Goal: Book appointment/travel/reservation

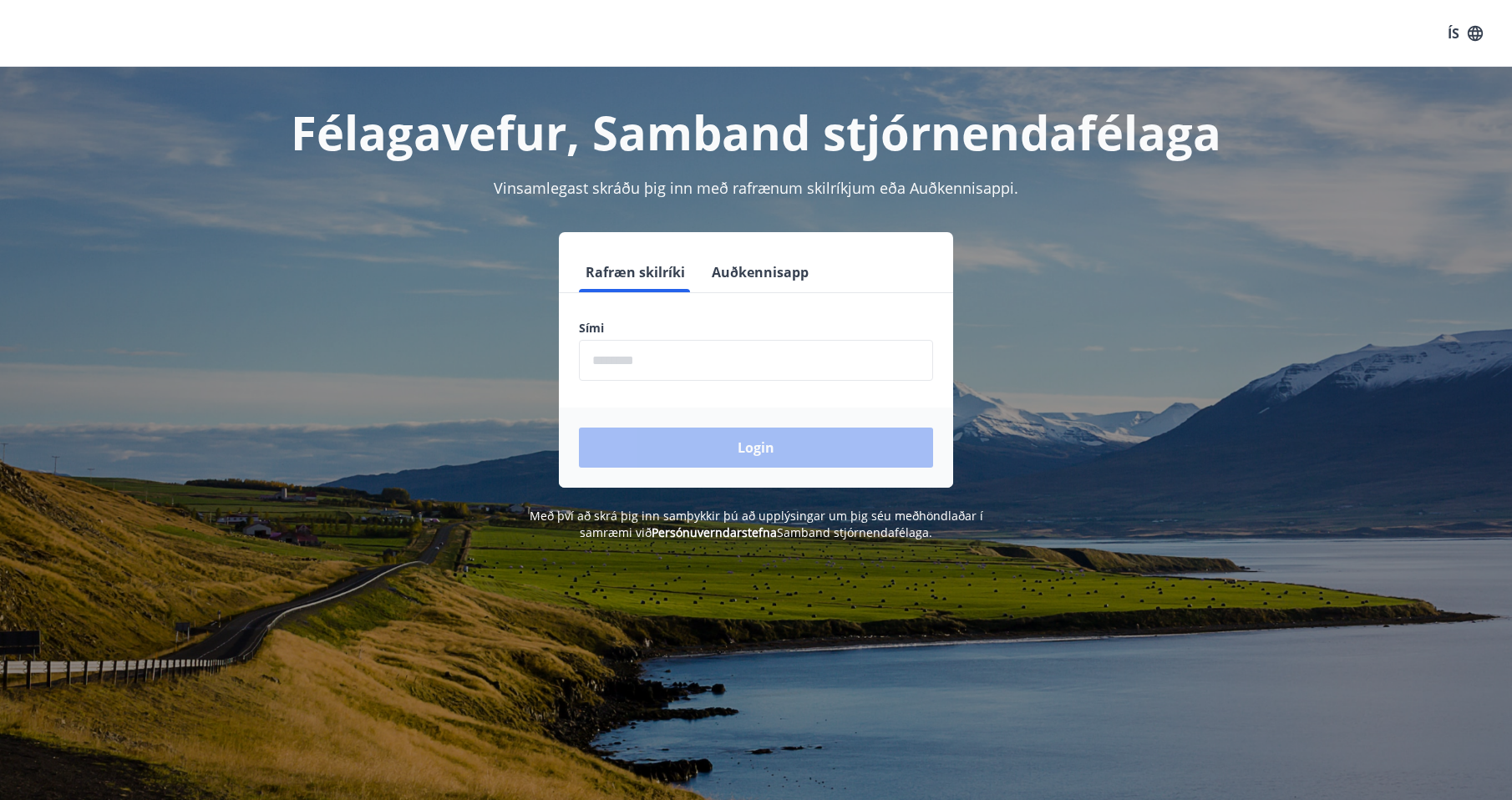
click at [650, 366] on input "phone" at bounding box center [756, 360] width 354 height 41
type input "********"
click at [775, 454] on button "Login" at bounding box center [756, 448] width 354 height 40
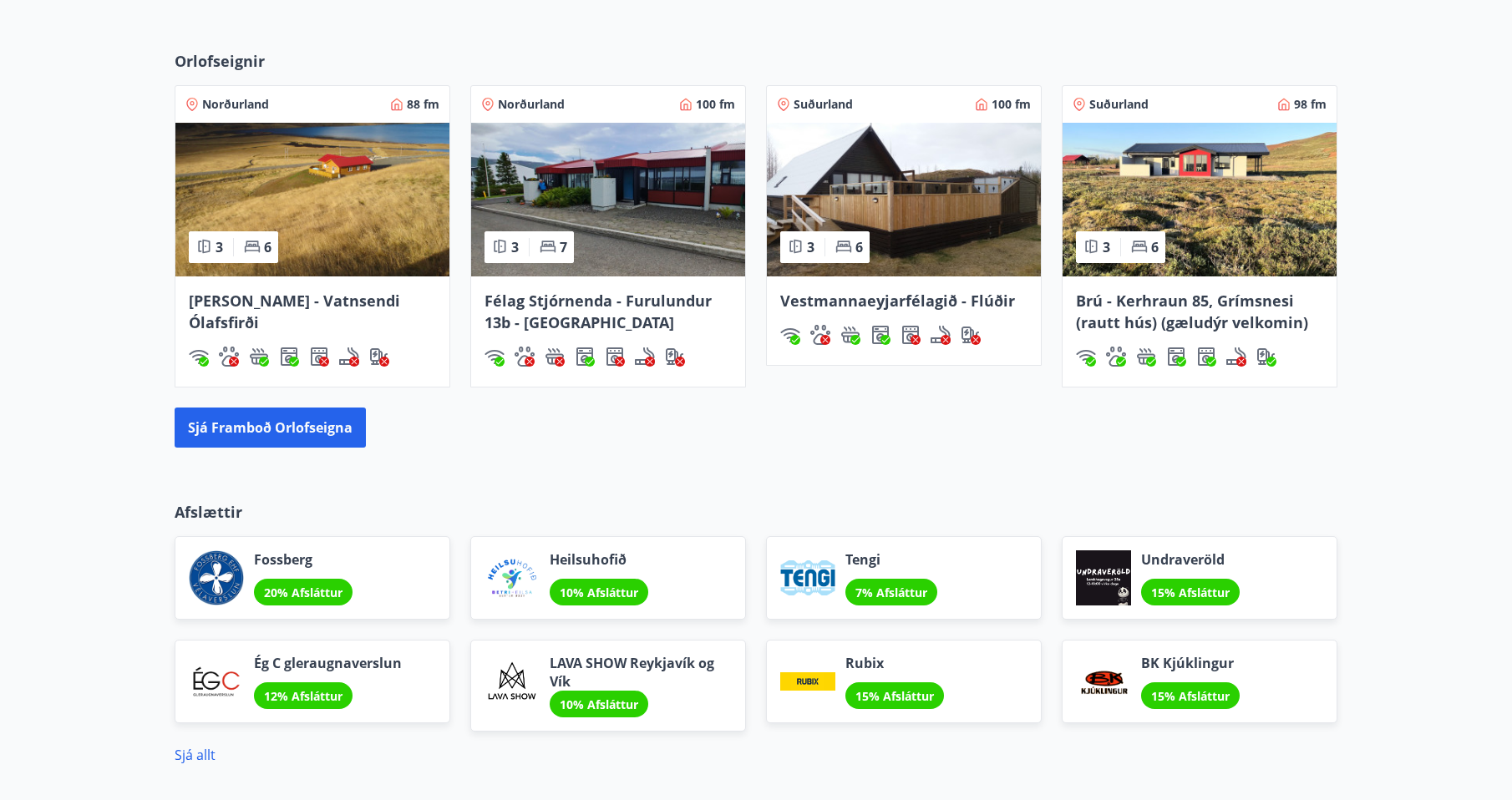
scroll to position [1086, 0]
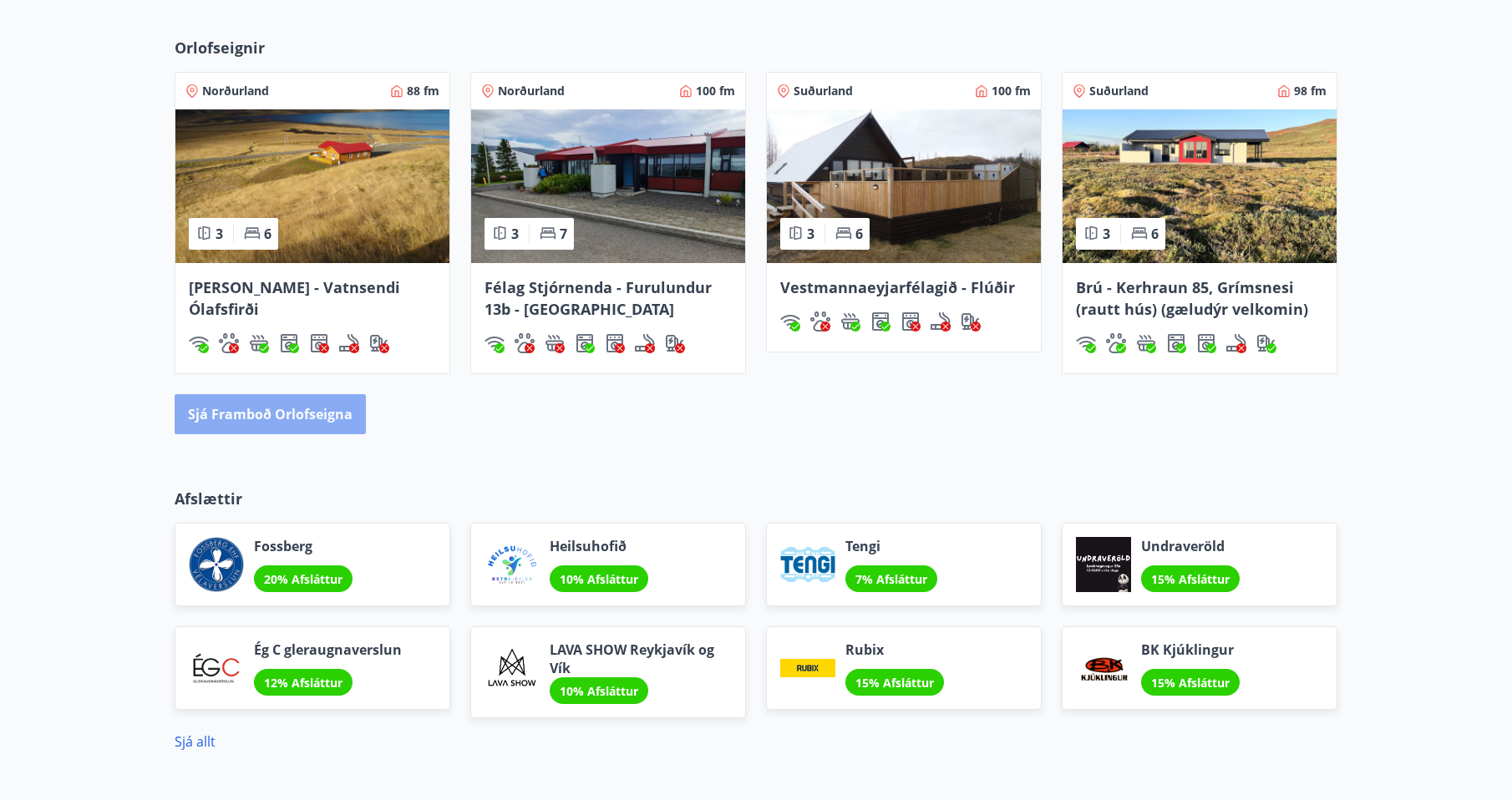
click at [260, 410] on button "Sjá framboð orlofseigna" at bounding box center [270, 414] width 192 height 40
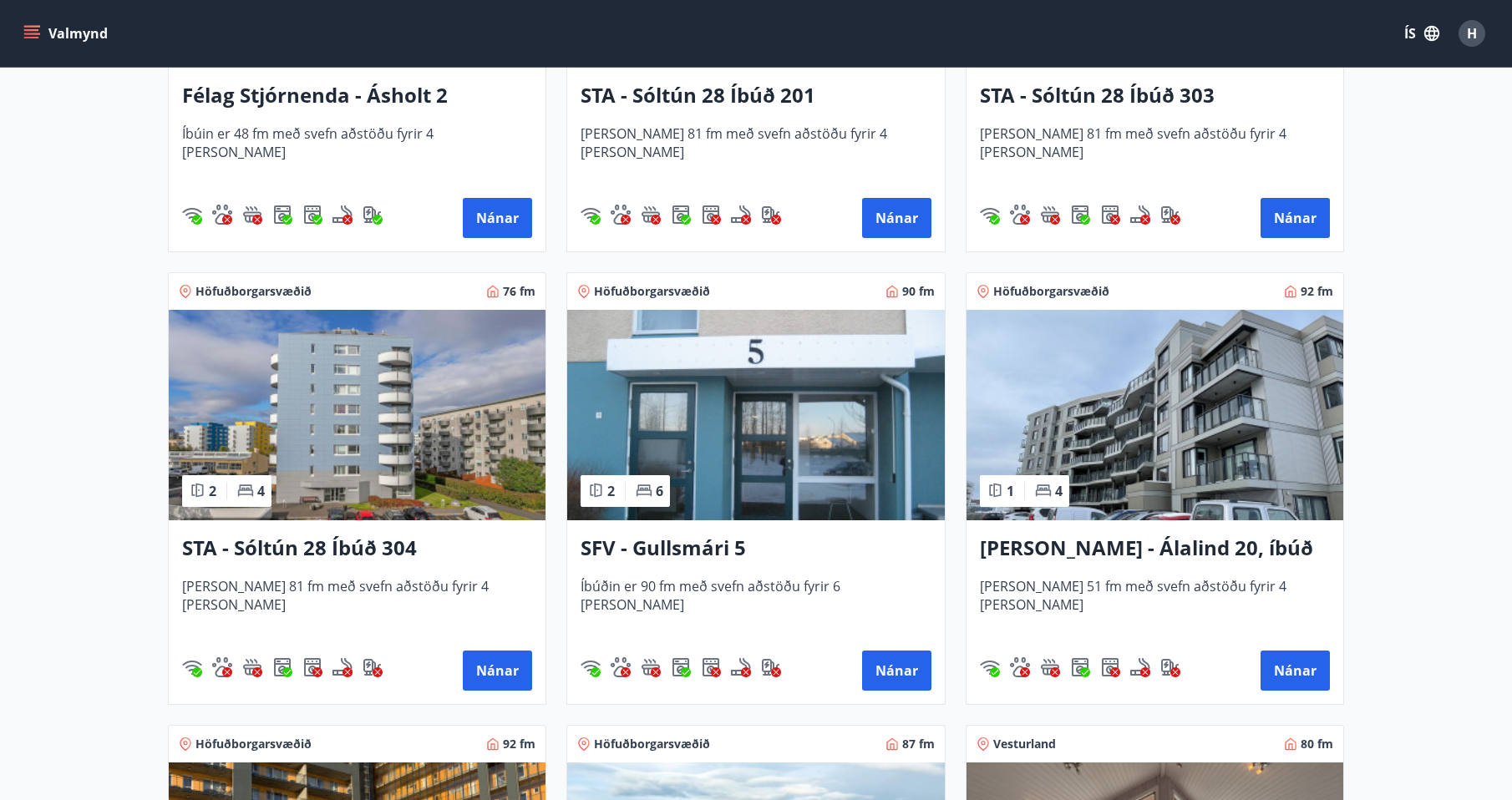
scroll to position [1921, 0]
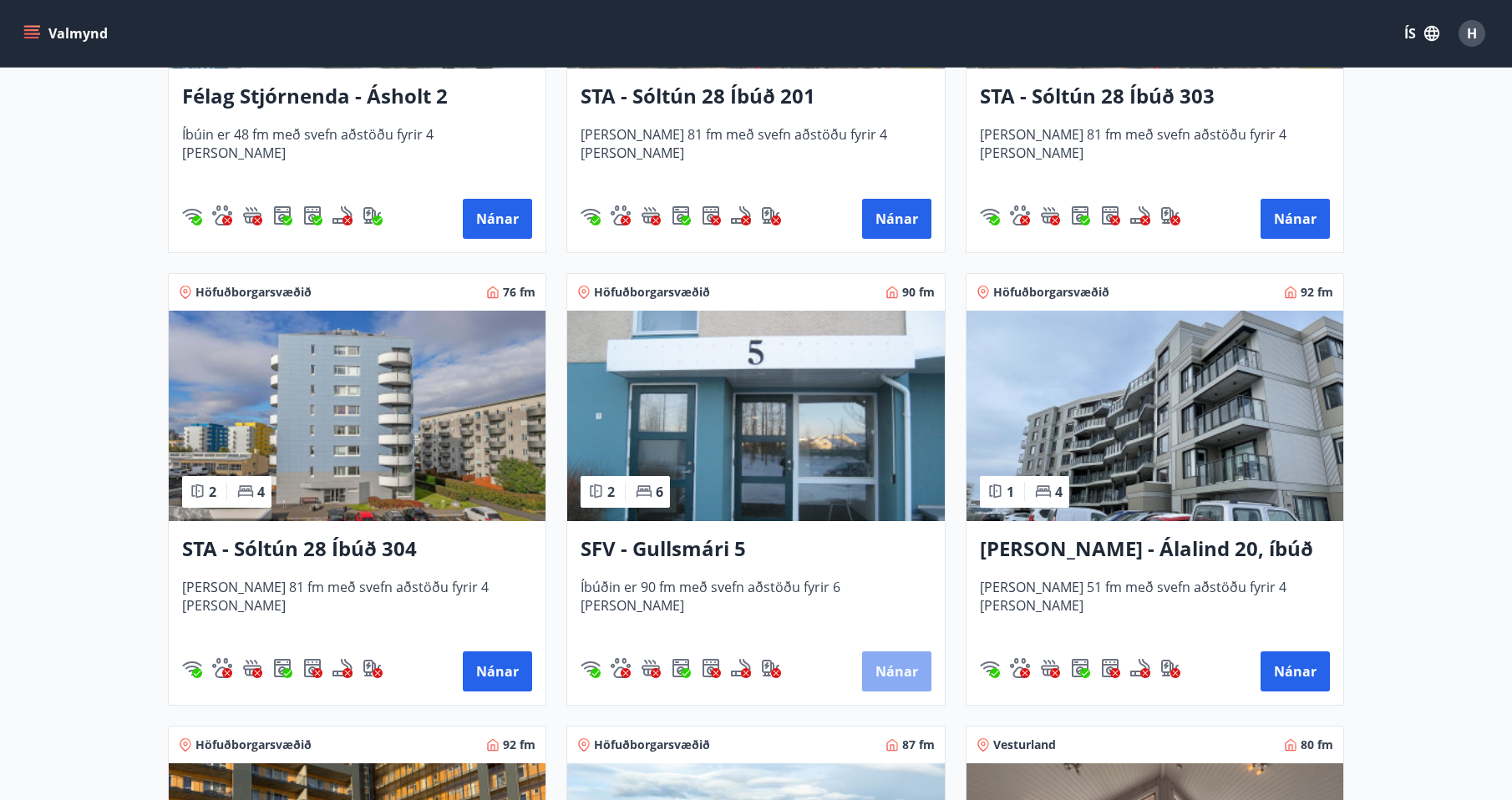
click at [908, 672] on button "Nánar" at bounding box center [897, 671] width 70 height 40
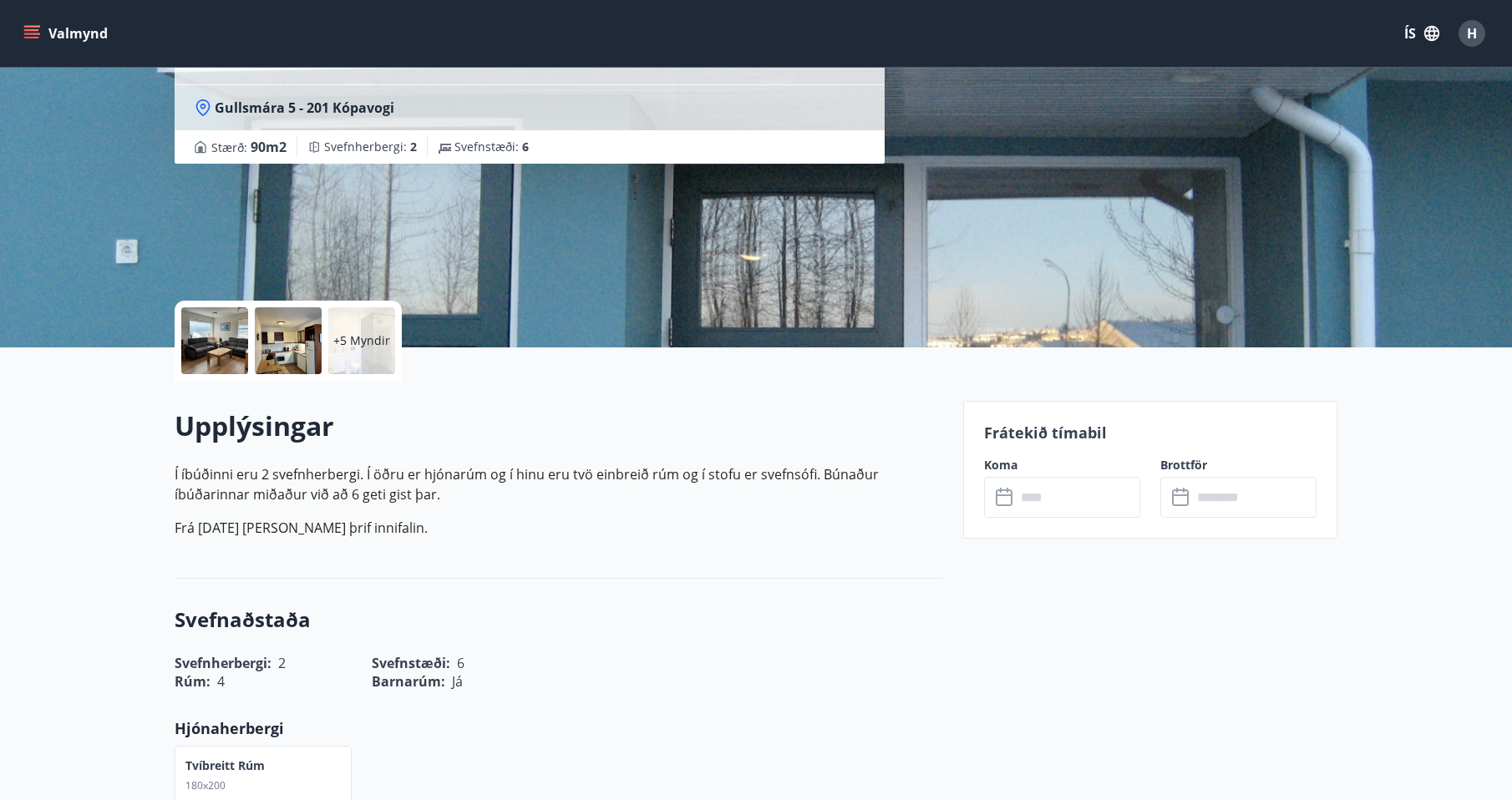
scroll to position [250, 0]
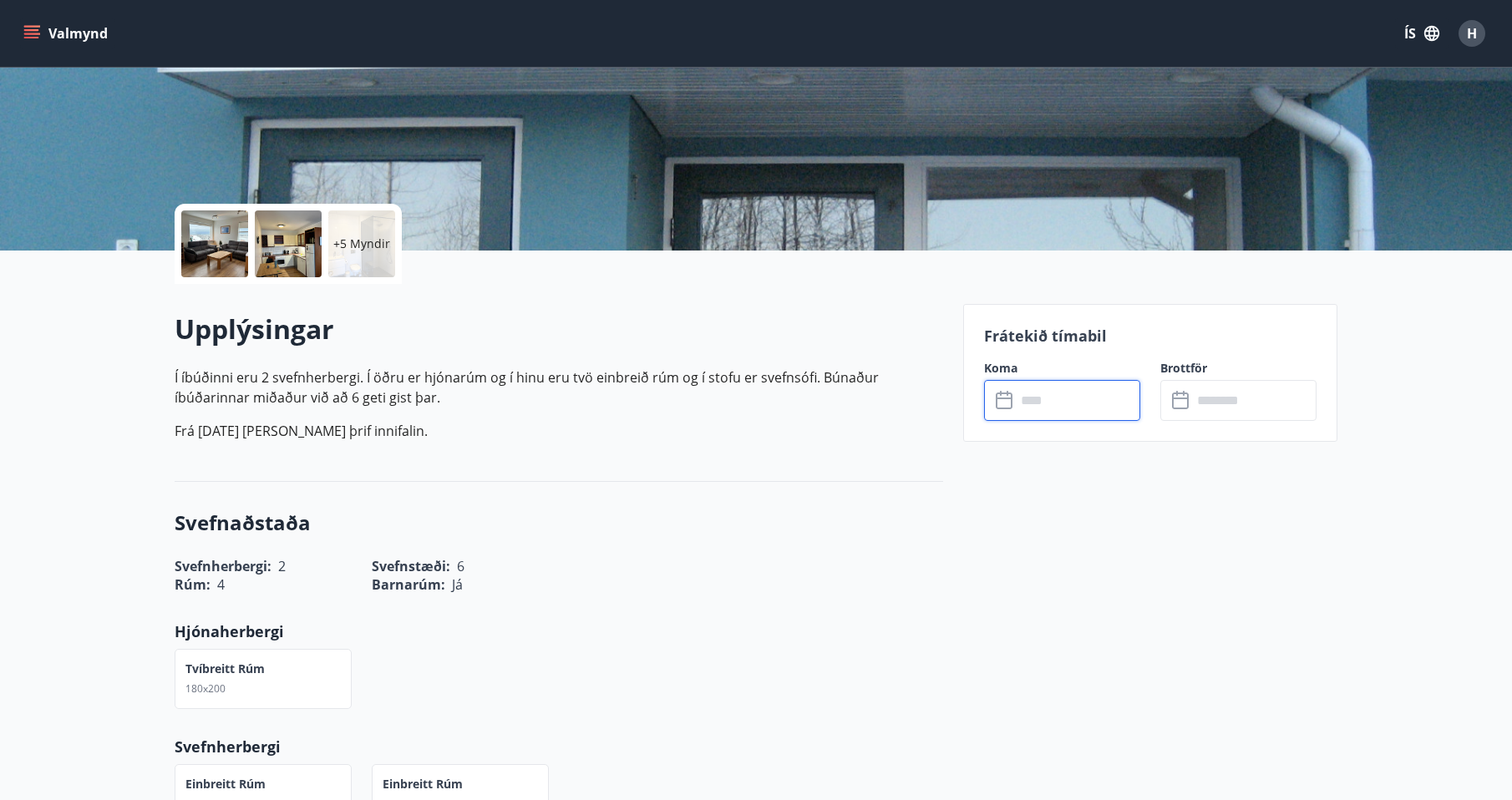
click at [1076, 403] on input "text" at bounding box center [1079, 400] width 125 height 41
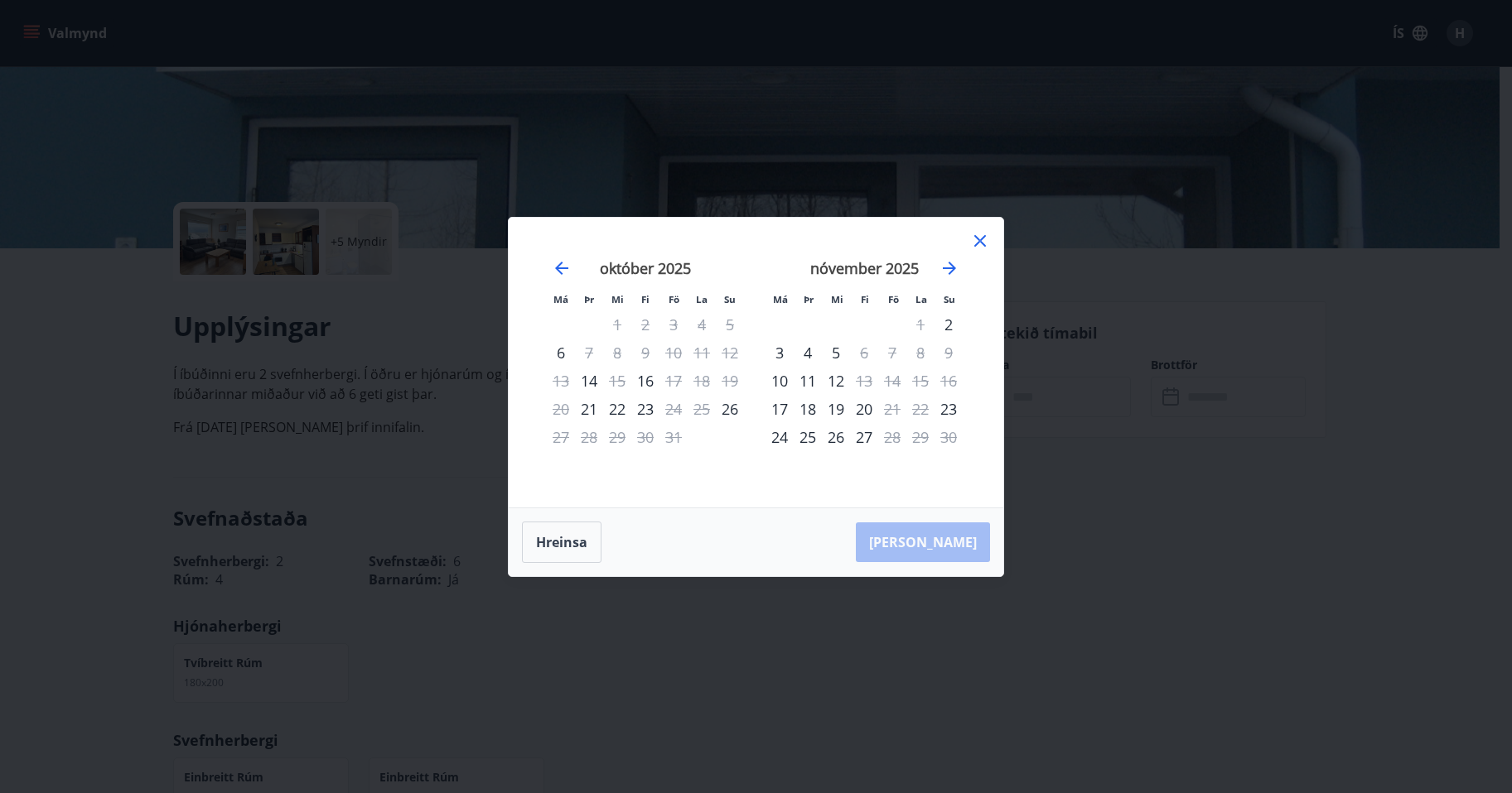
click at [981, 244] on icon at bounding box center [979, 241] width 20 height 20
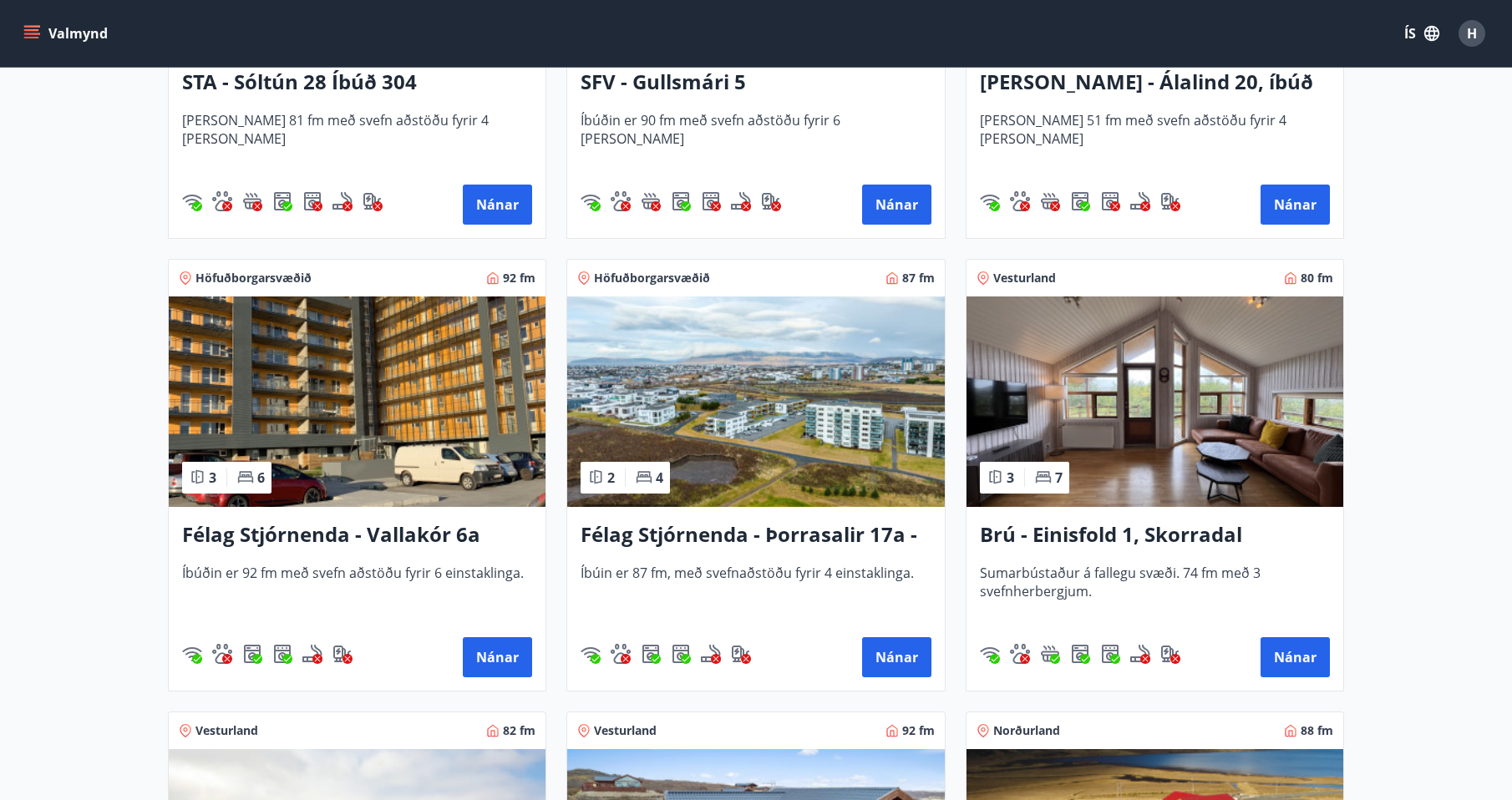
scroll to position [2422, 0]
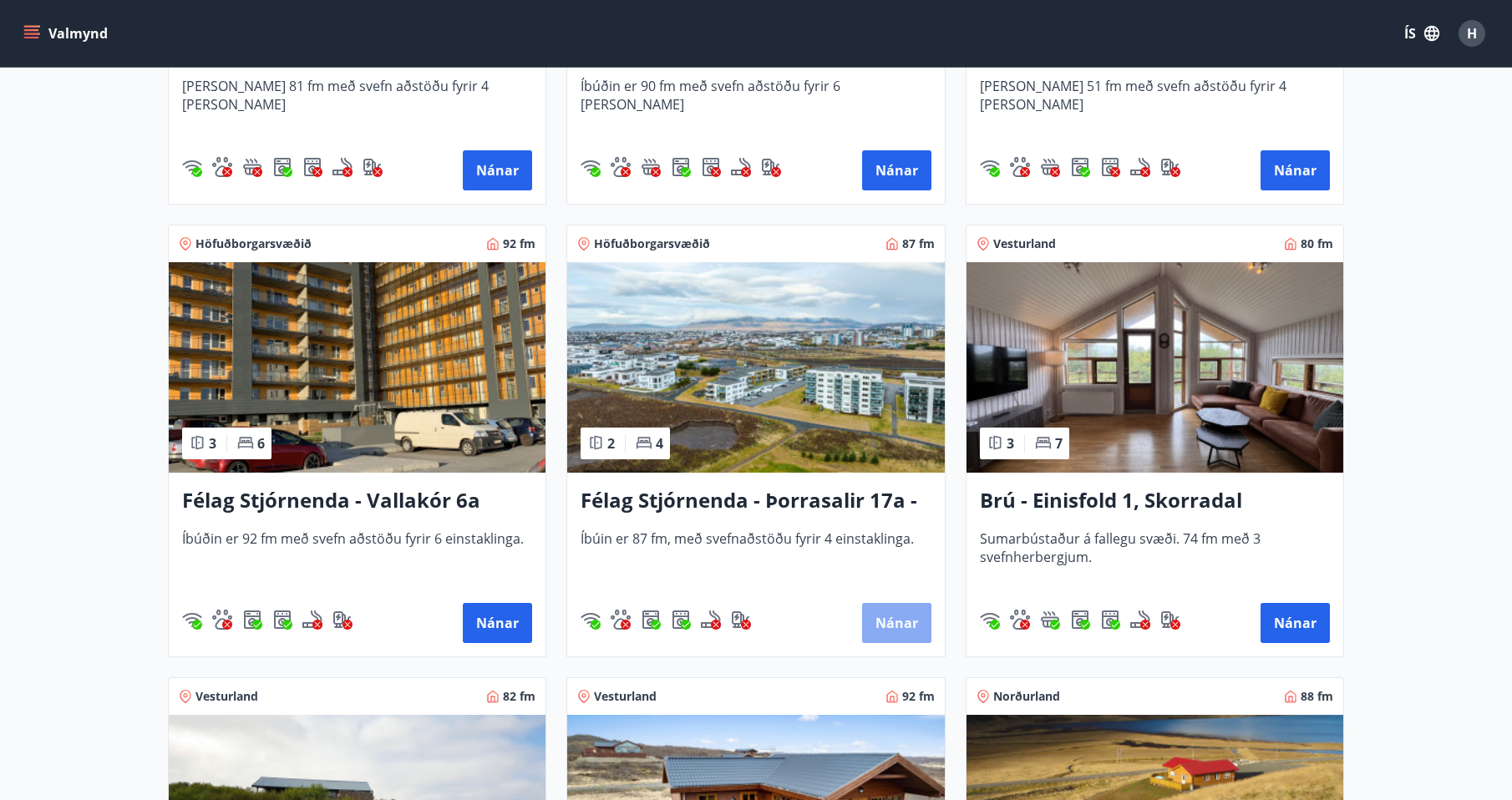
click at [896, 619] on button "Nánar" at bounding box center [897, 623] width 70 height 40
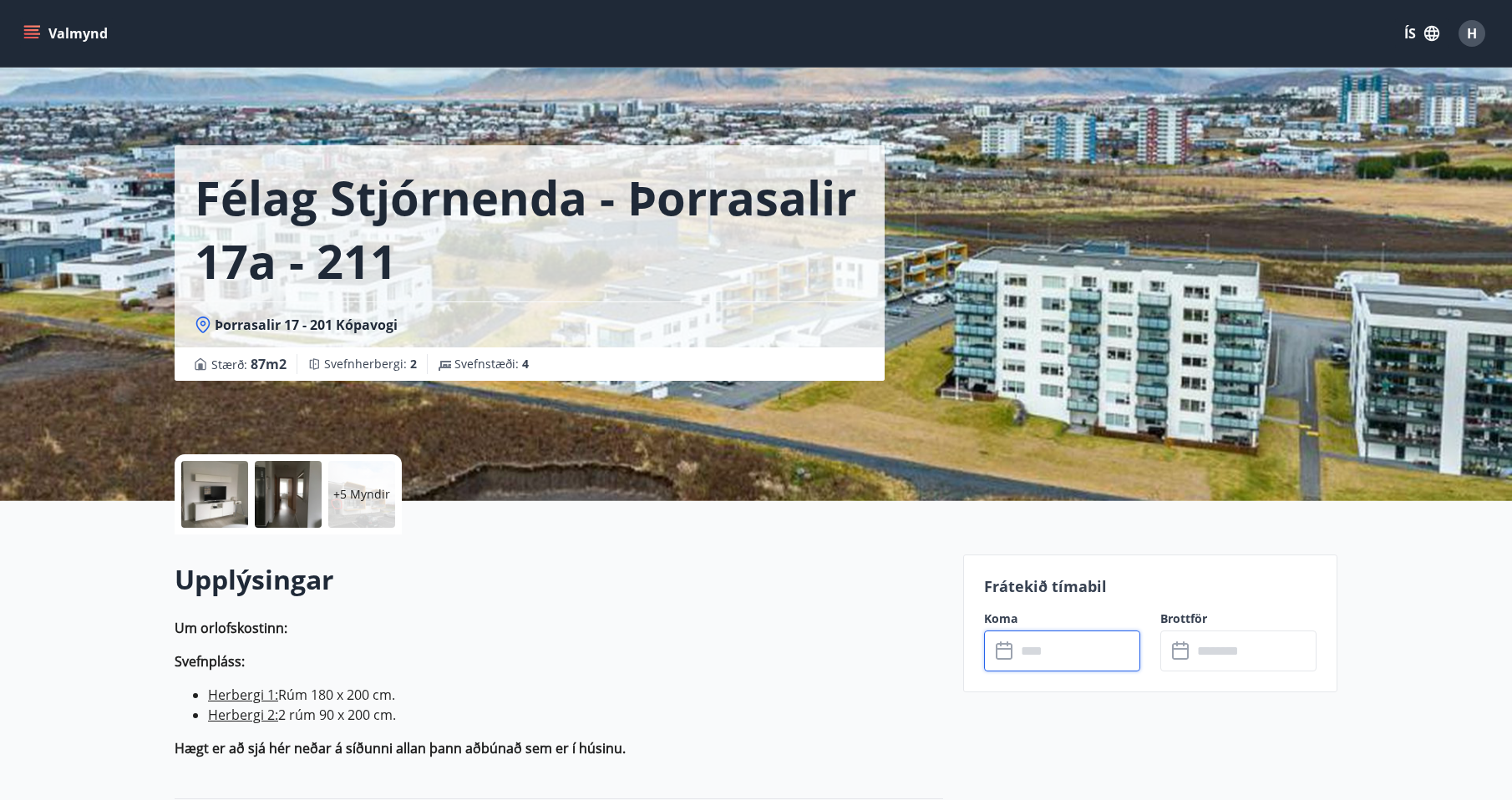
click at [1082, 642] on input "text" at bounding box center [1079, 650] width 125 height 41
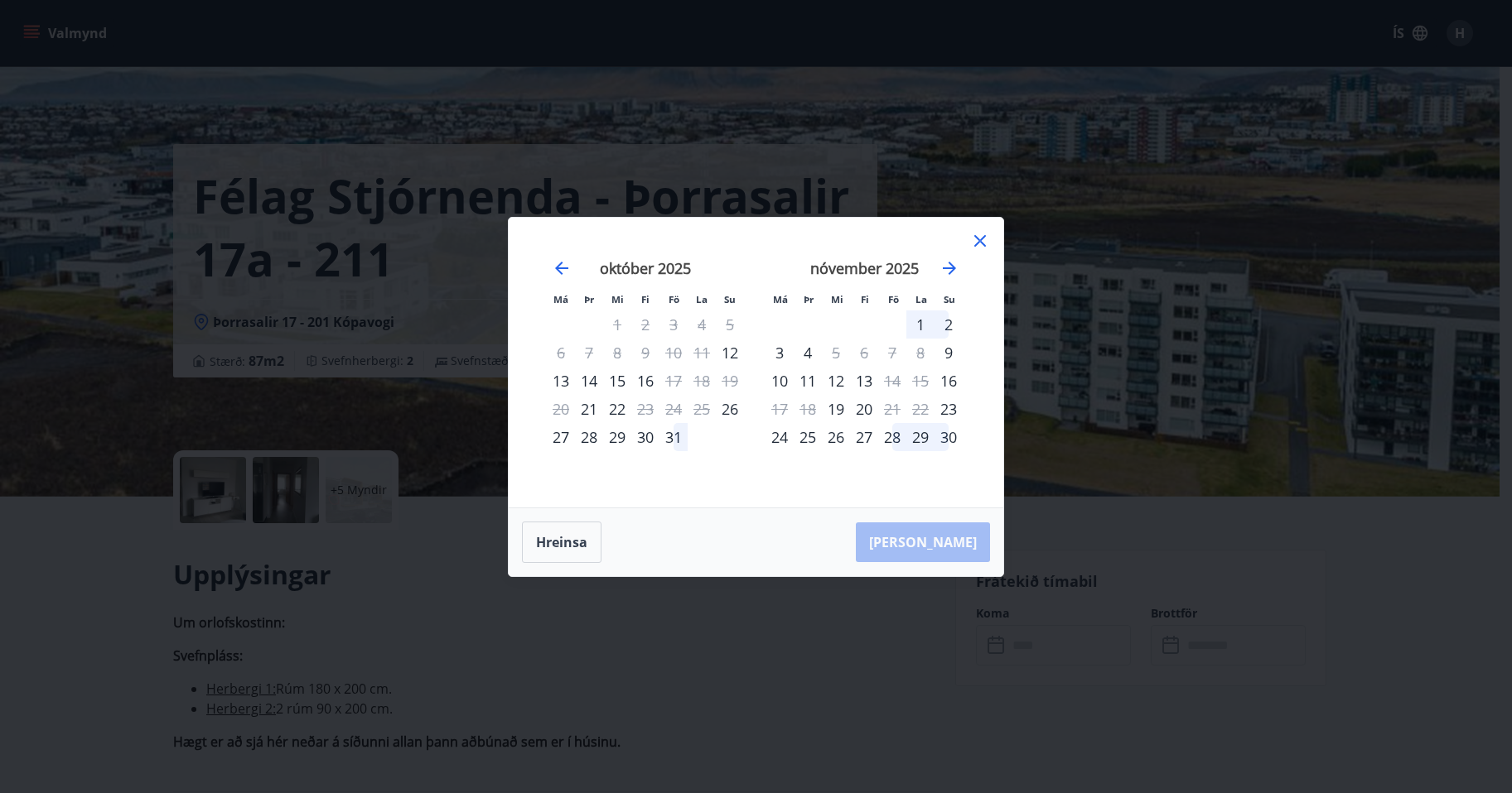
click at [985, 239] on icon at bounding box center [979, 241] width 20 height 20
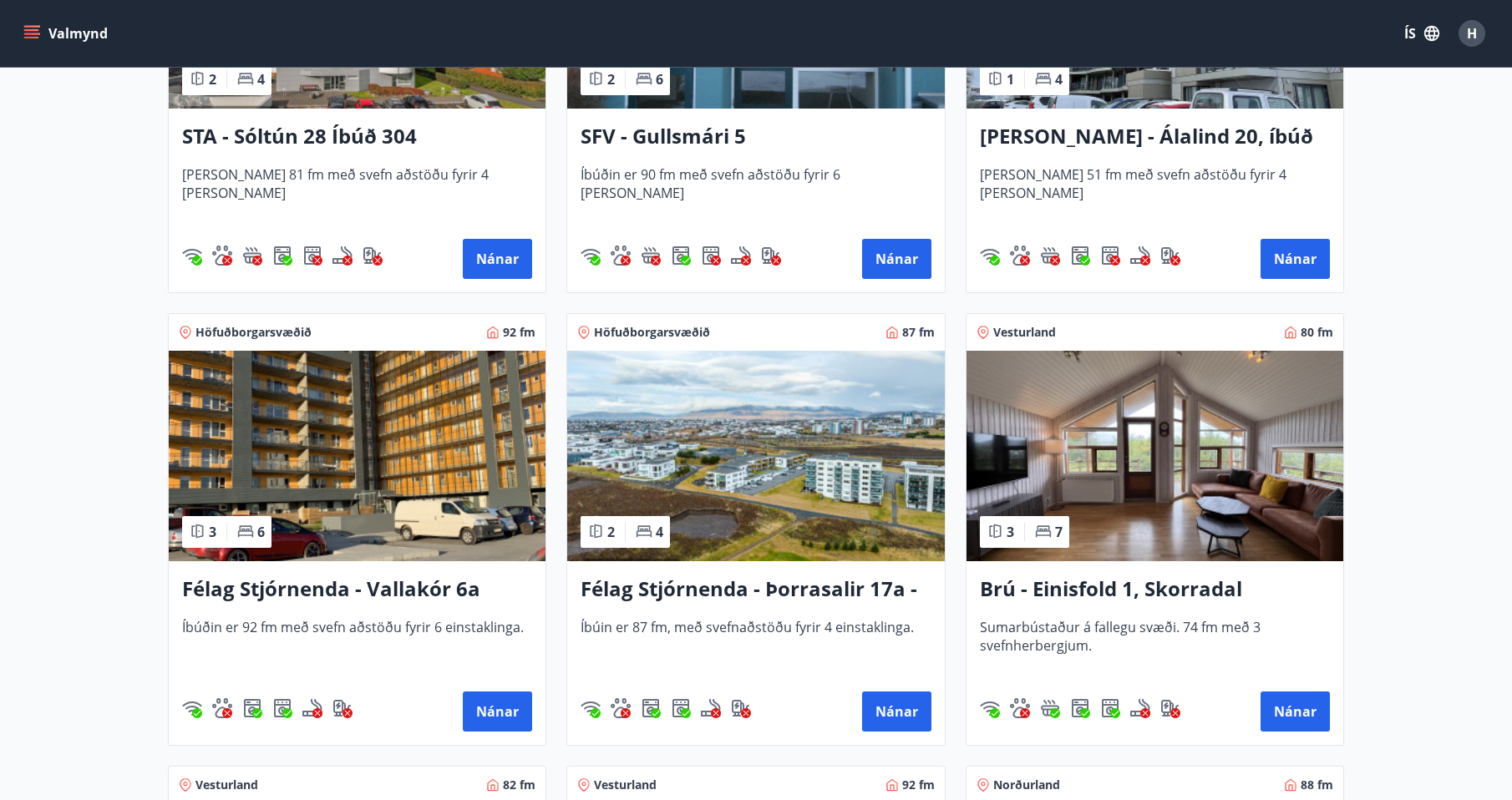
scroll to position [2506, 0]
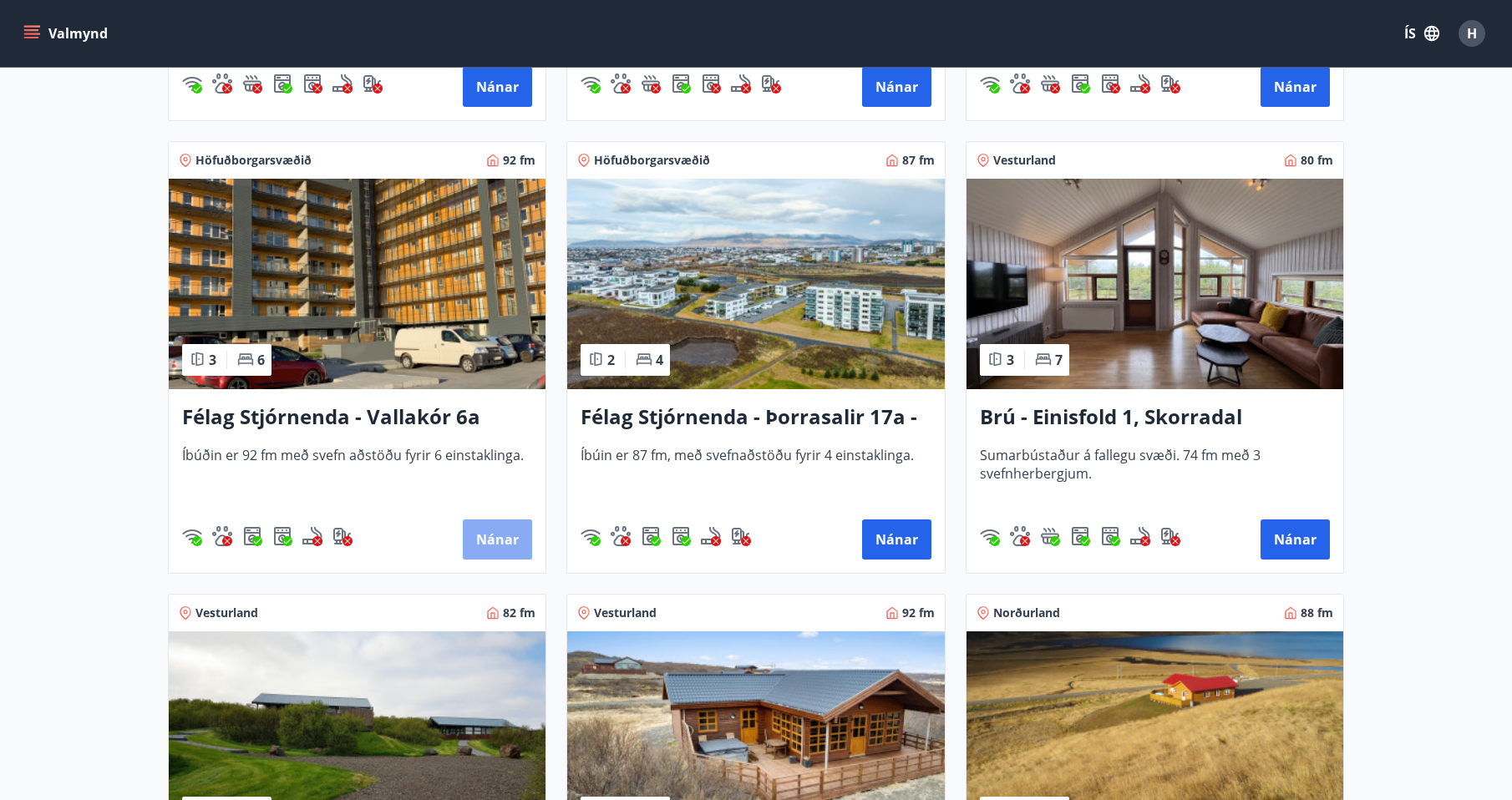
click at [493, 540] on button "Nánar" at bounding box center [497, 540] width 70 height 40
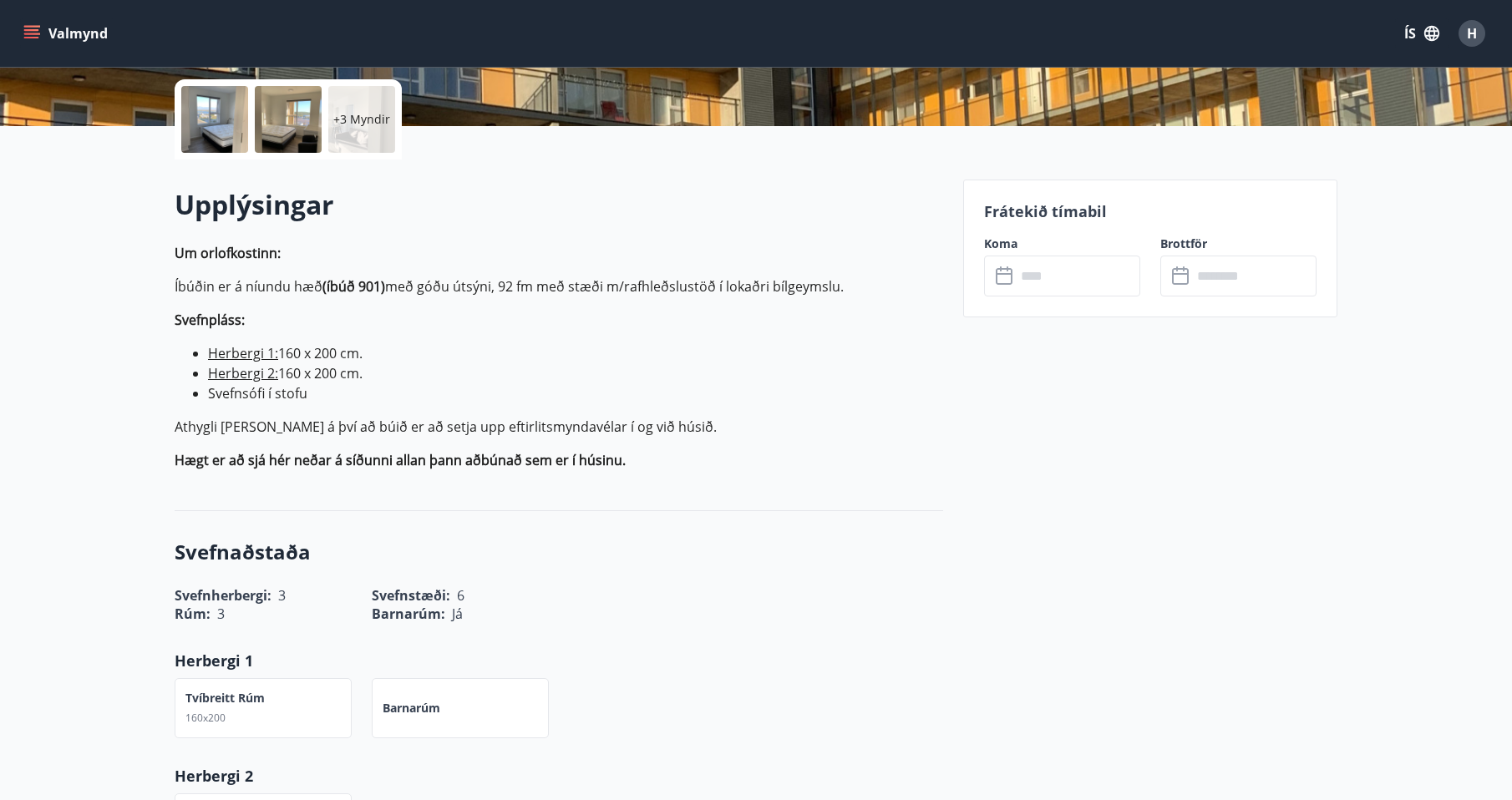
scroll to position [418, 0]
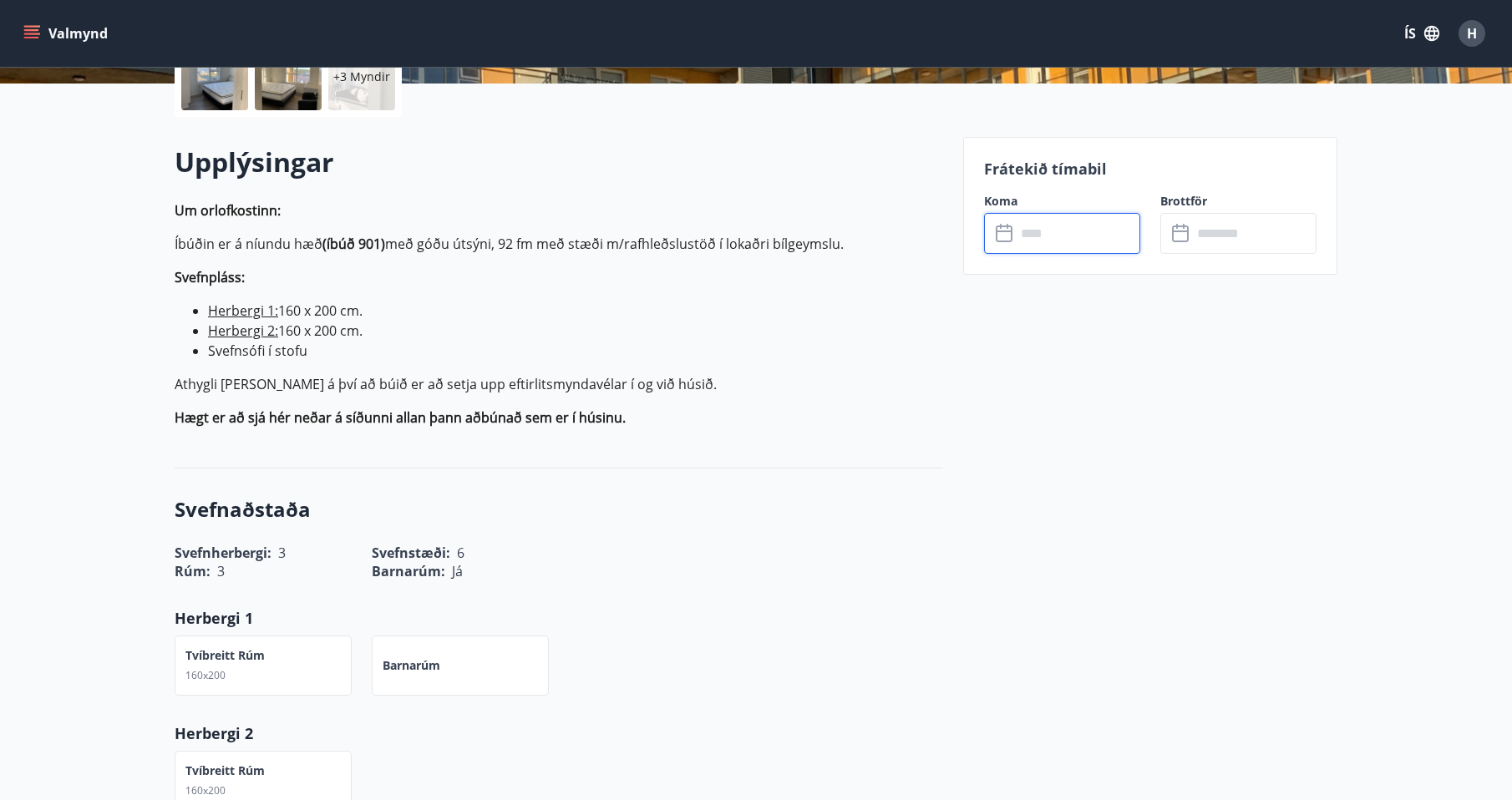
click at [1063, 234] on input "text" at bounding box center [1079, 233] width 125 height 41
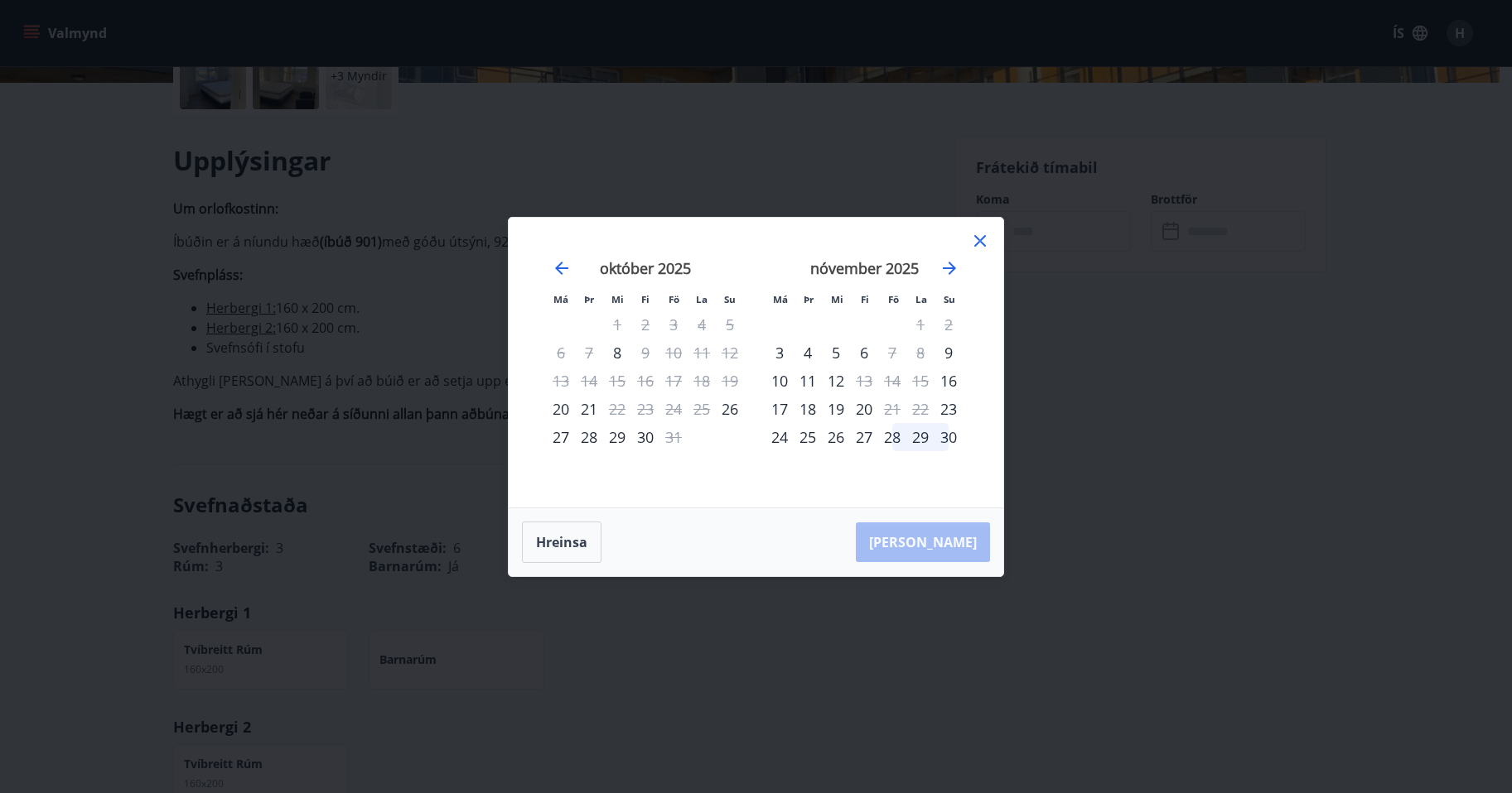
click at [986, 239] on icon at bounding box center [979, 241] width 20 height 20
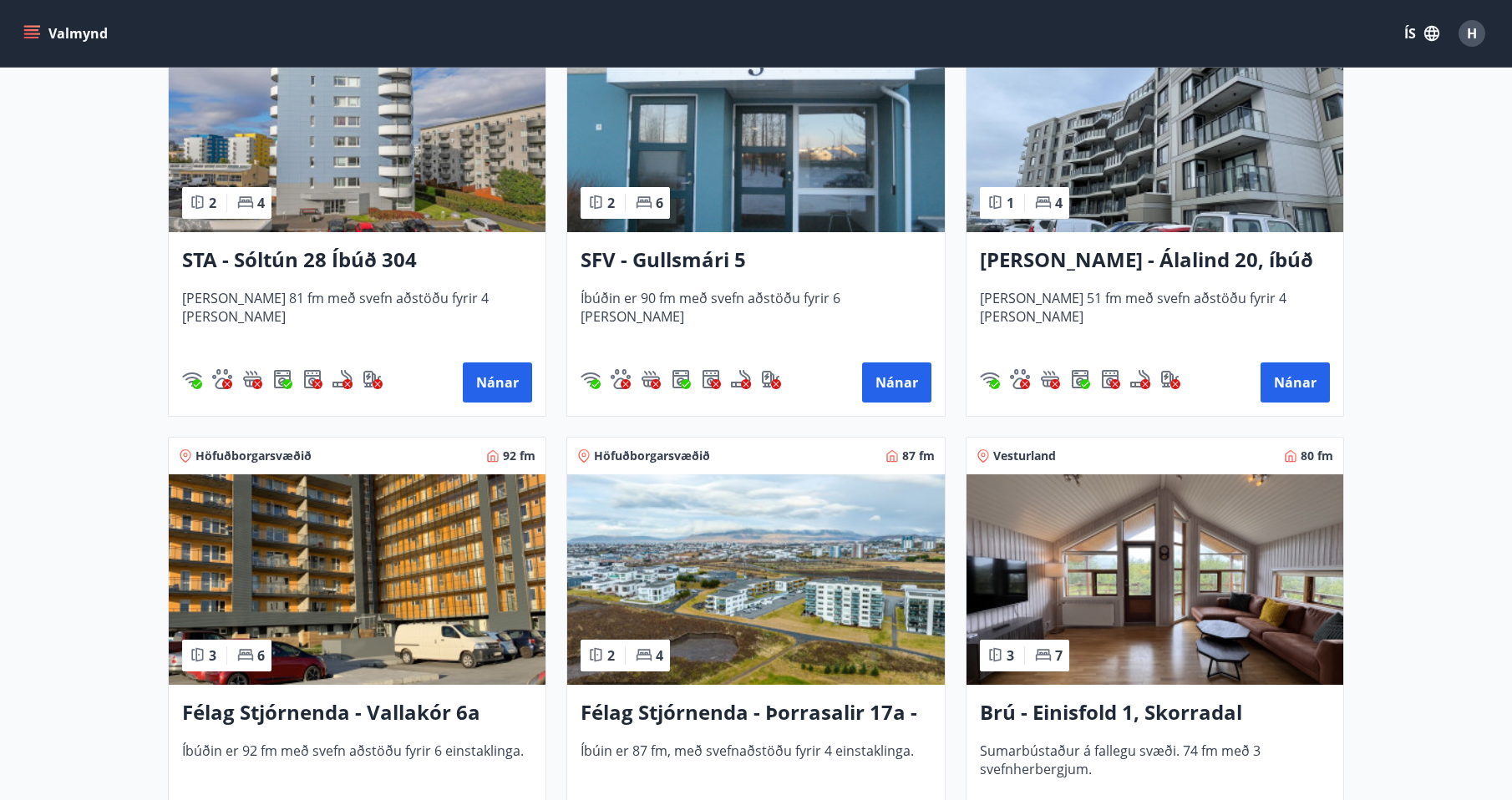
scroll to position [2089, 0]
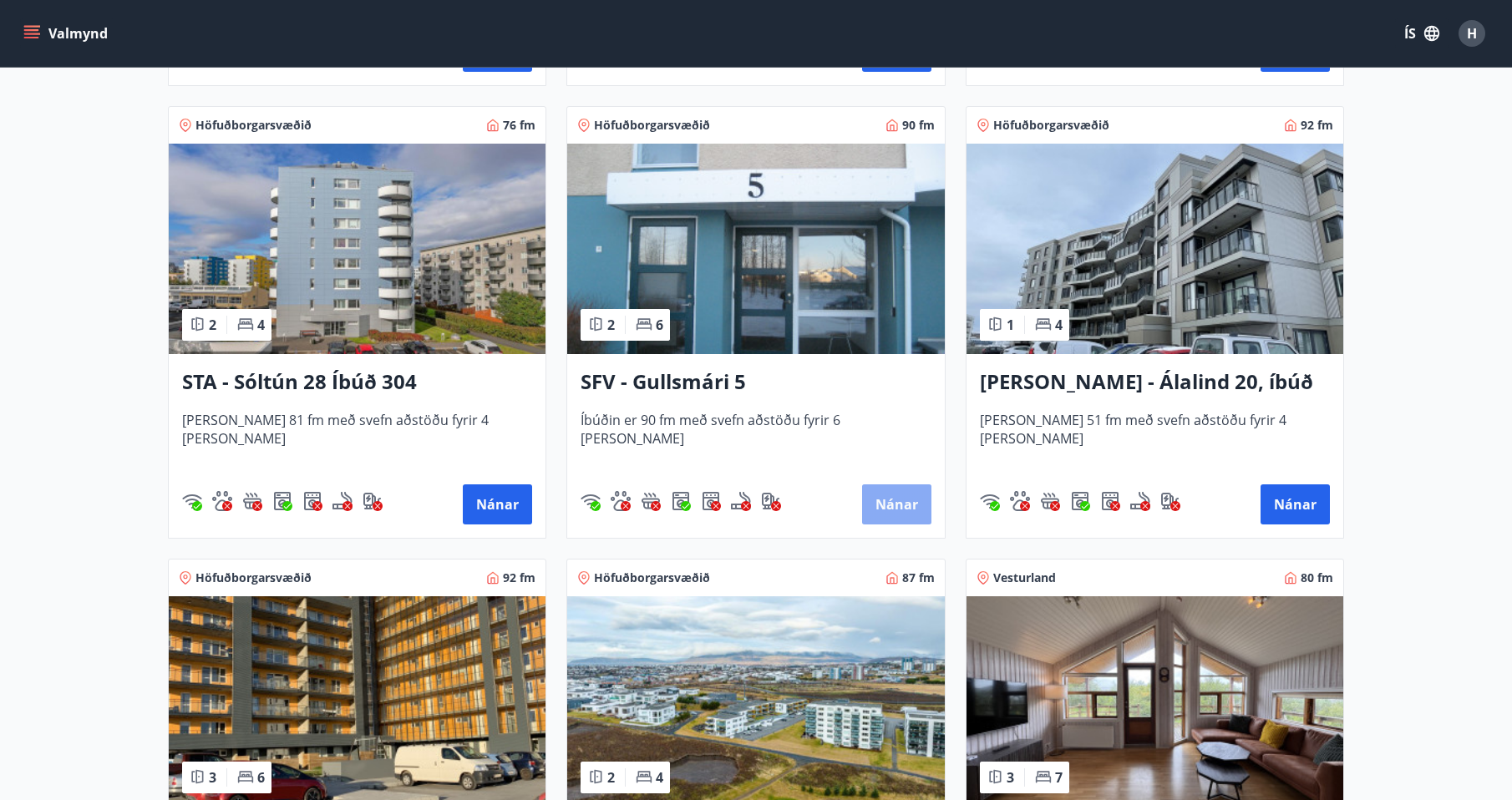
click at [894, 502] on button "Nánar" at bounding box center [897, 505] width 70 height 40
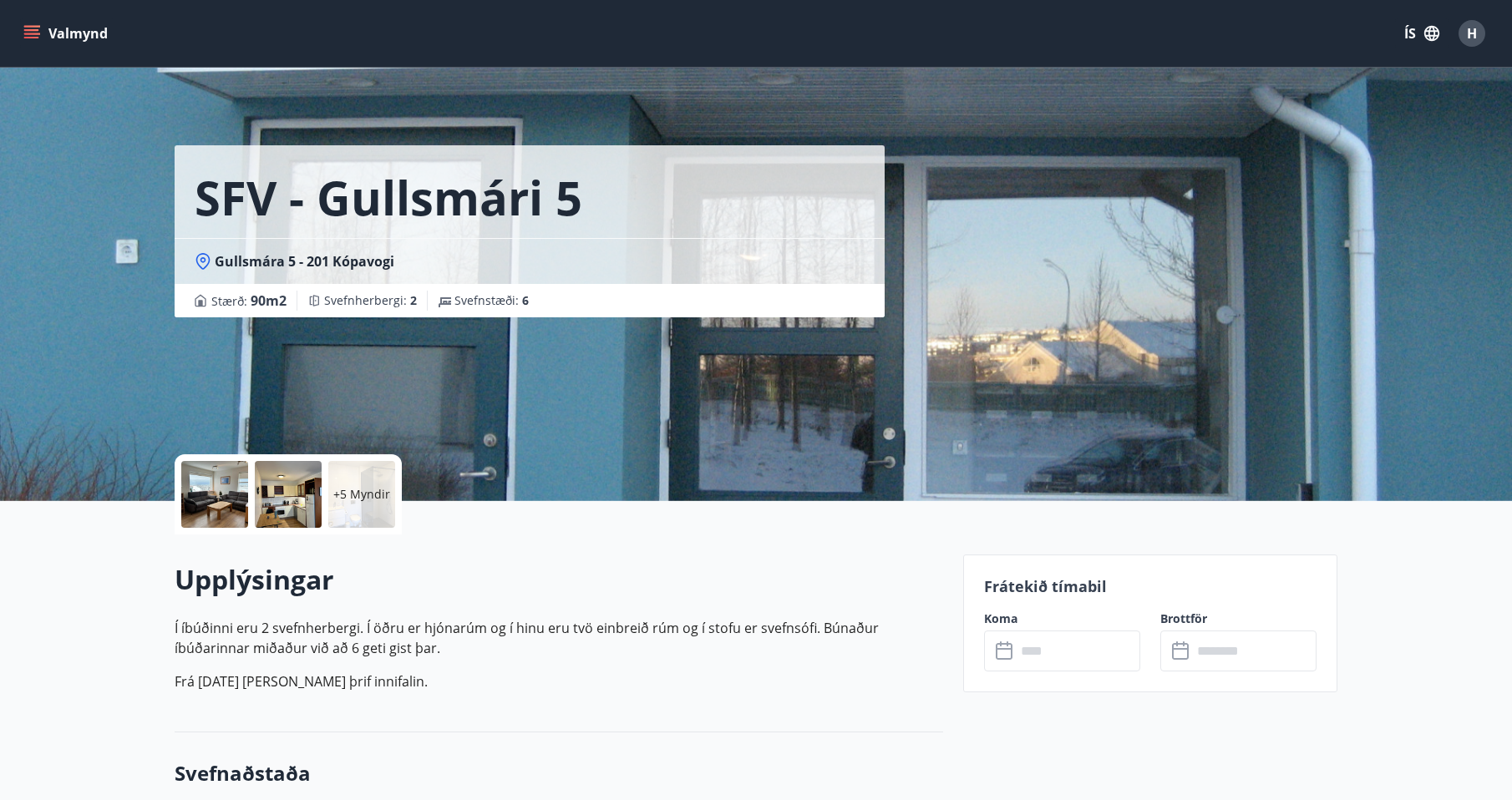
click at [1069, 649] on input "text" at bounding box center [1079, 650] width 125 height 41
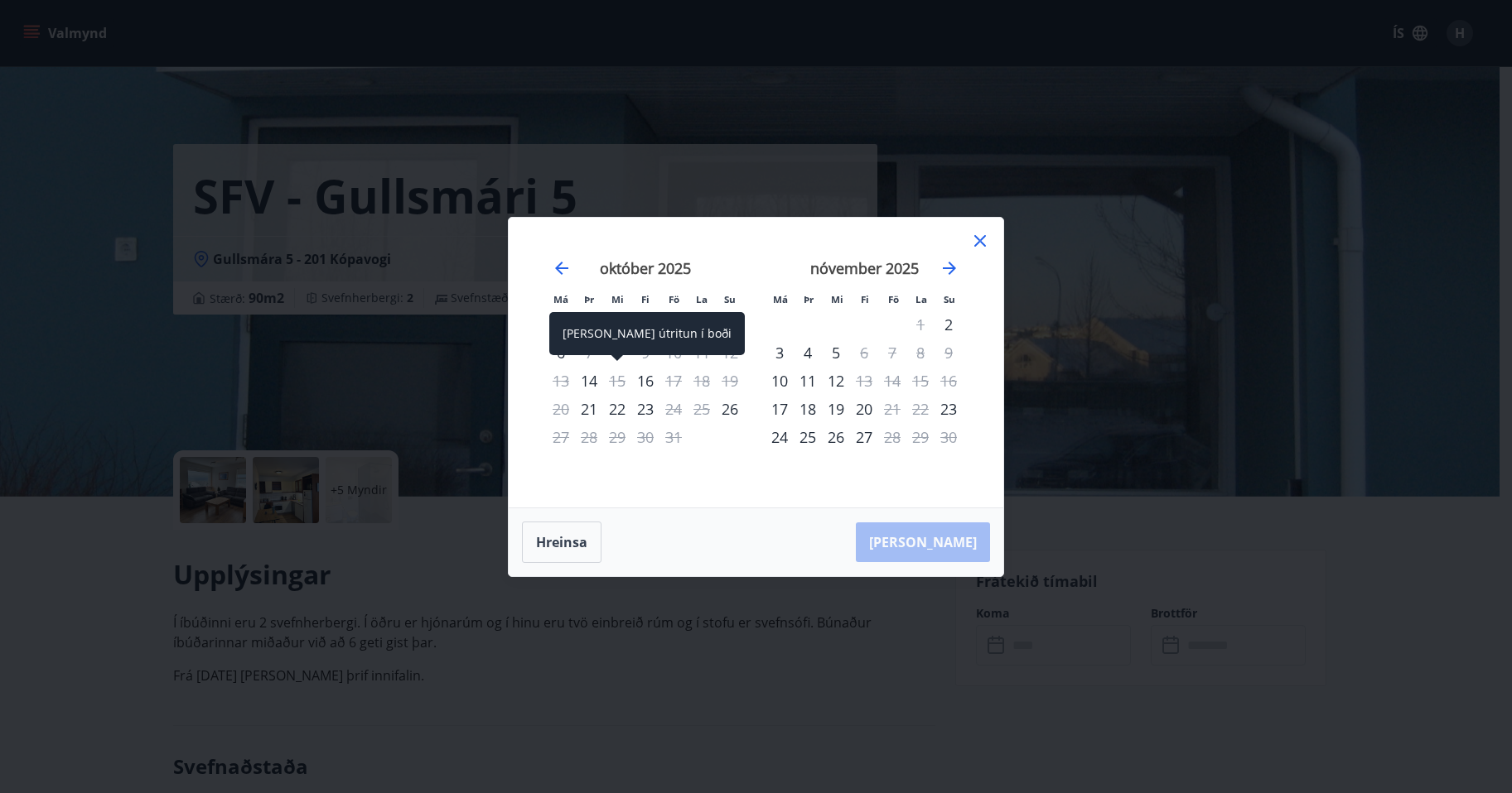
click at [620, 385] on div "15" at bounding box center [618, 381] width 28 height 28
click at [986, 245] on icon at bounding box center [979, 241] width 20 height 20
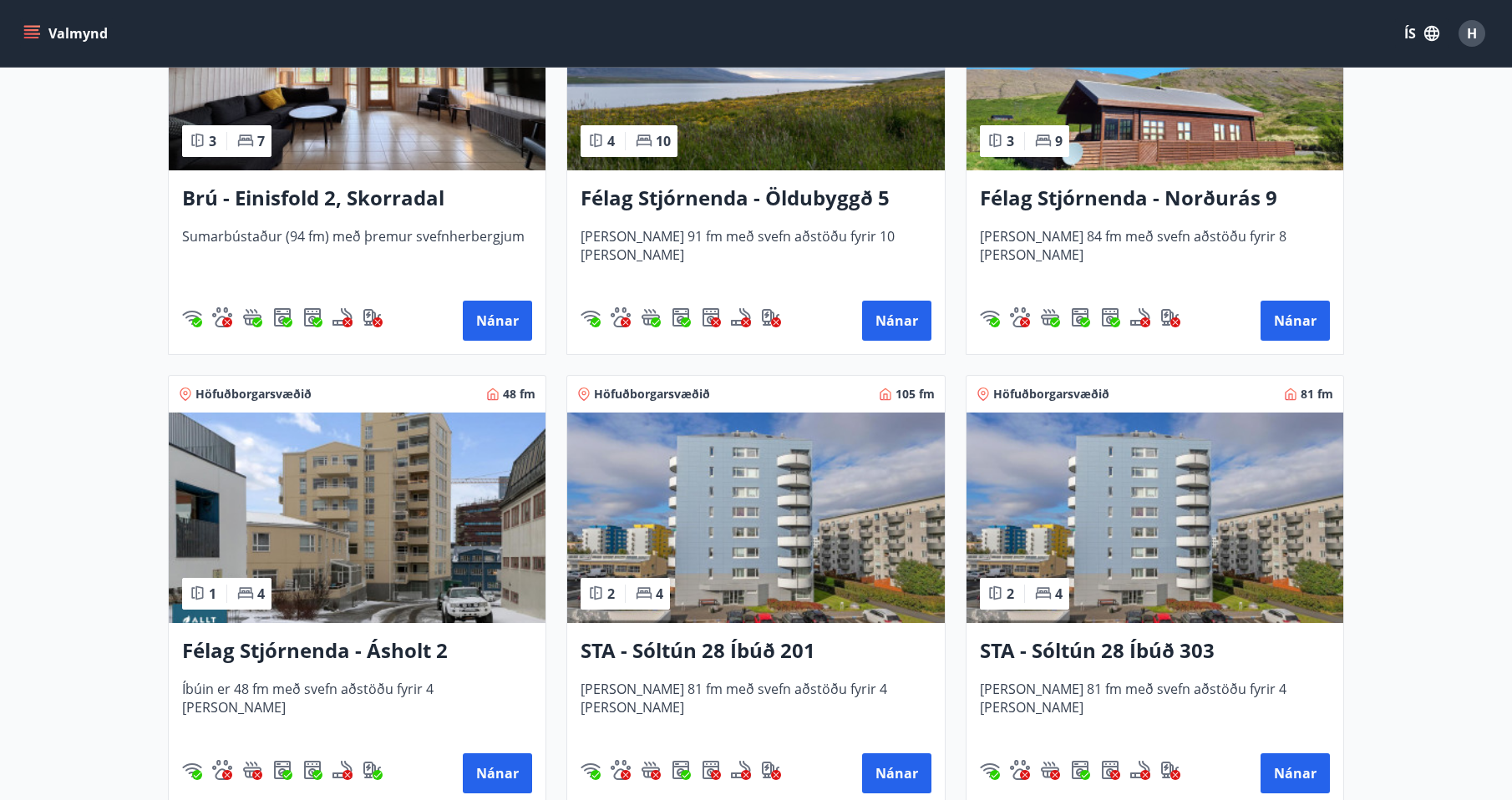
scroll to position [1587, 0]
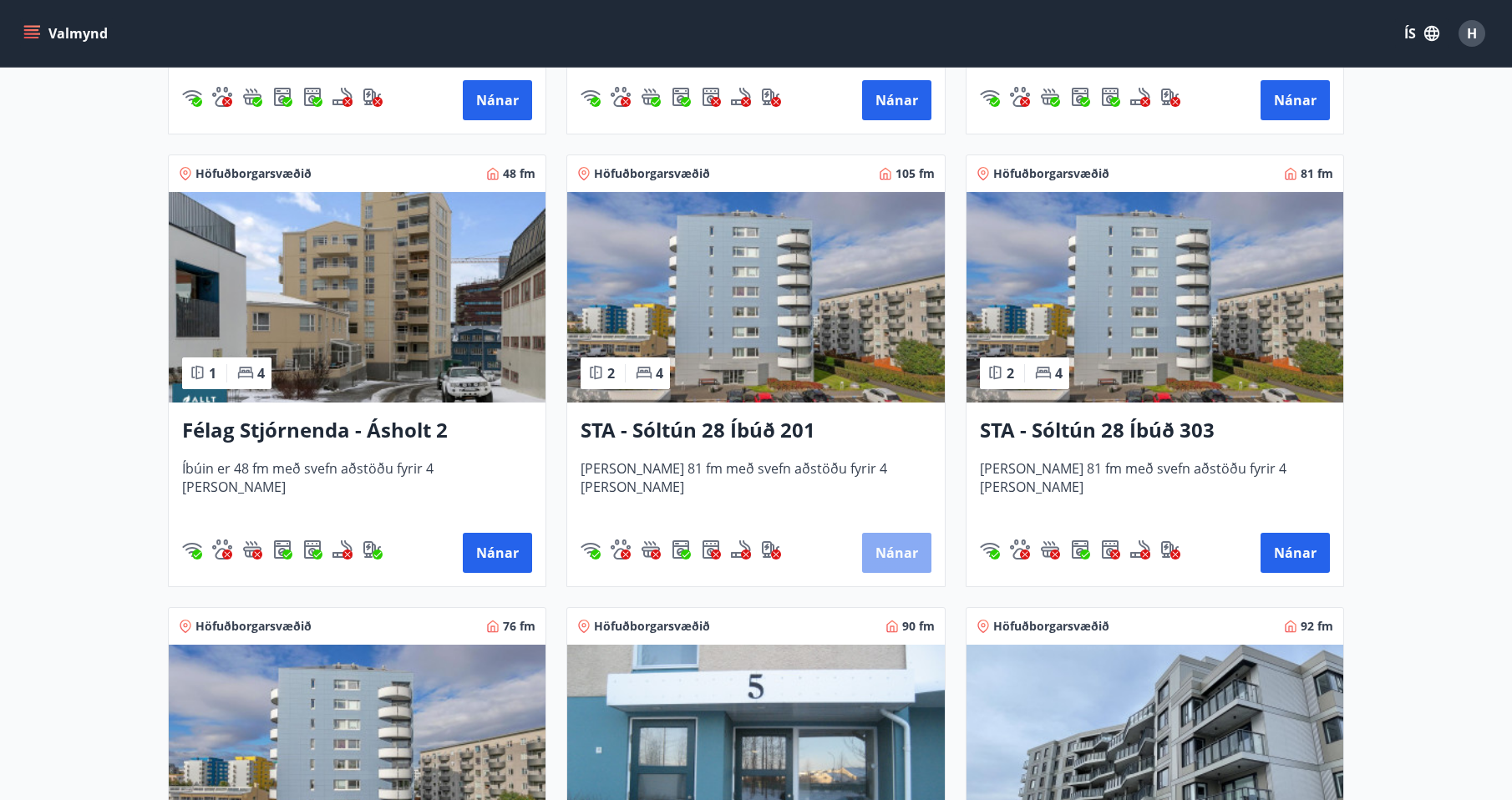
click at [907, 553] on button "Nánar" at bounding box center [897, 553] width 70 height 40
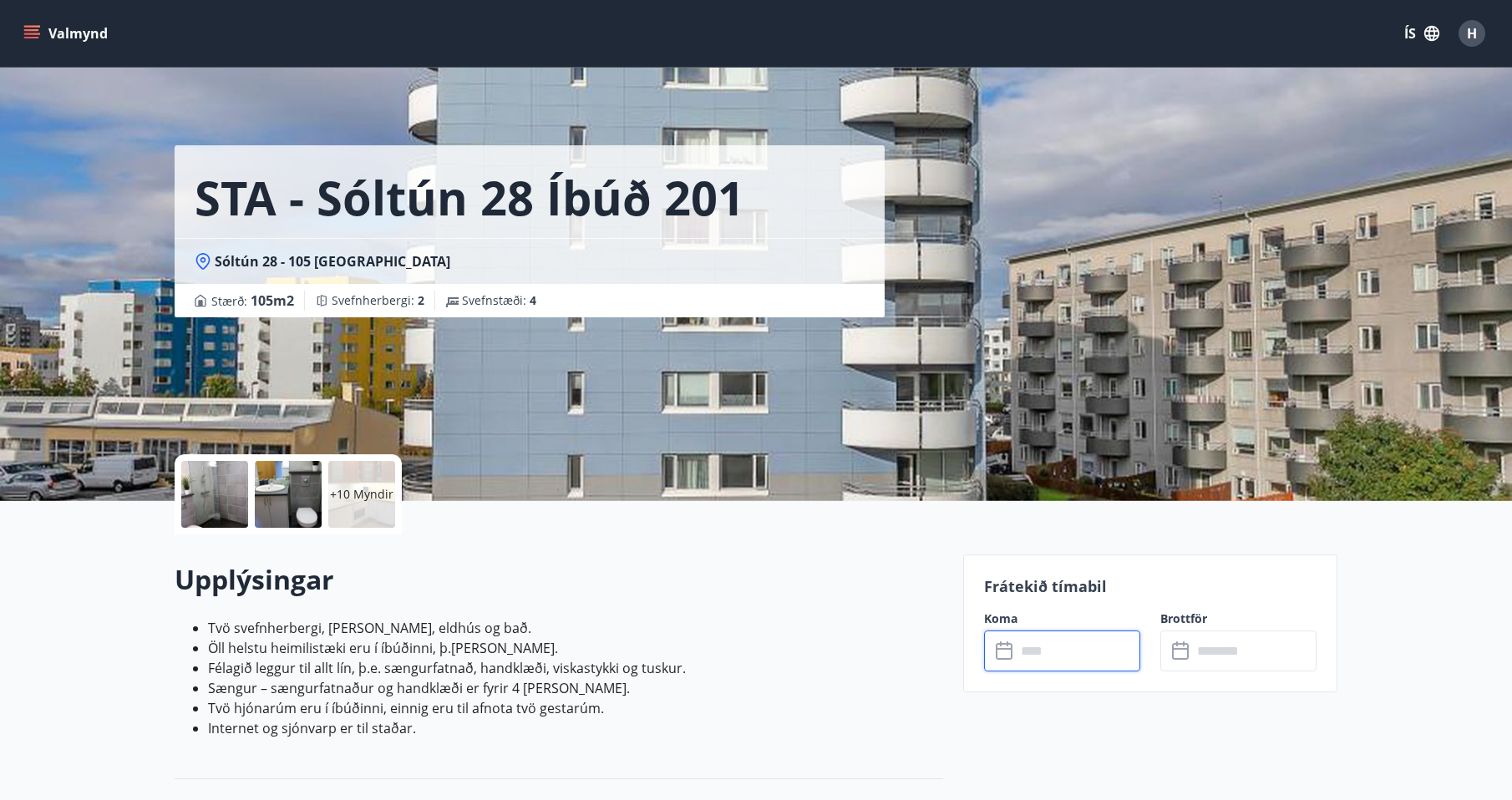
click at [1074, 655] on input "text" at bounding box center [1079, 650] width 125 height 41
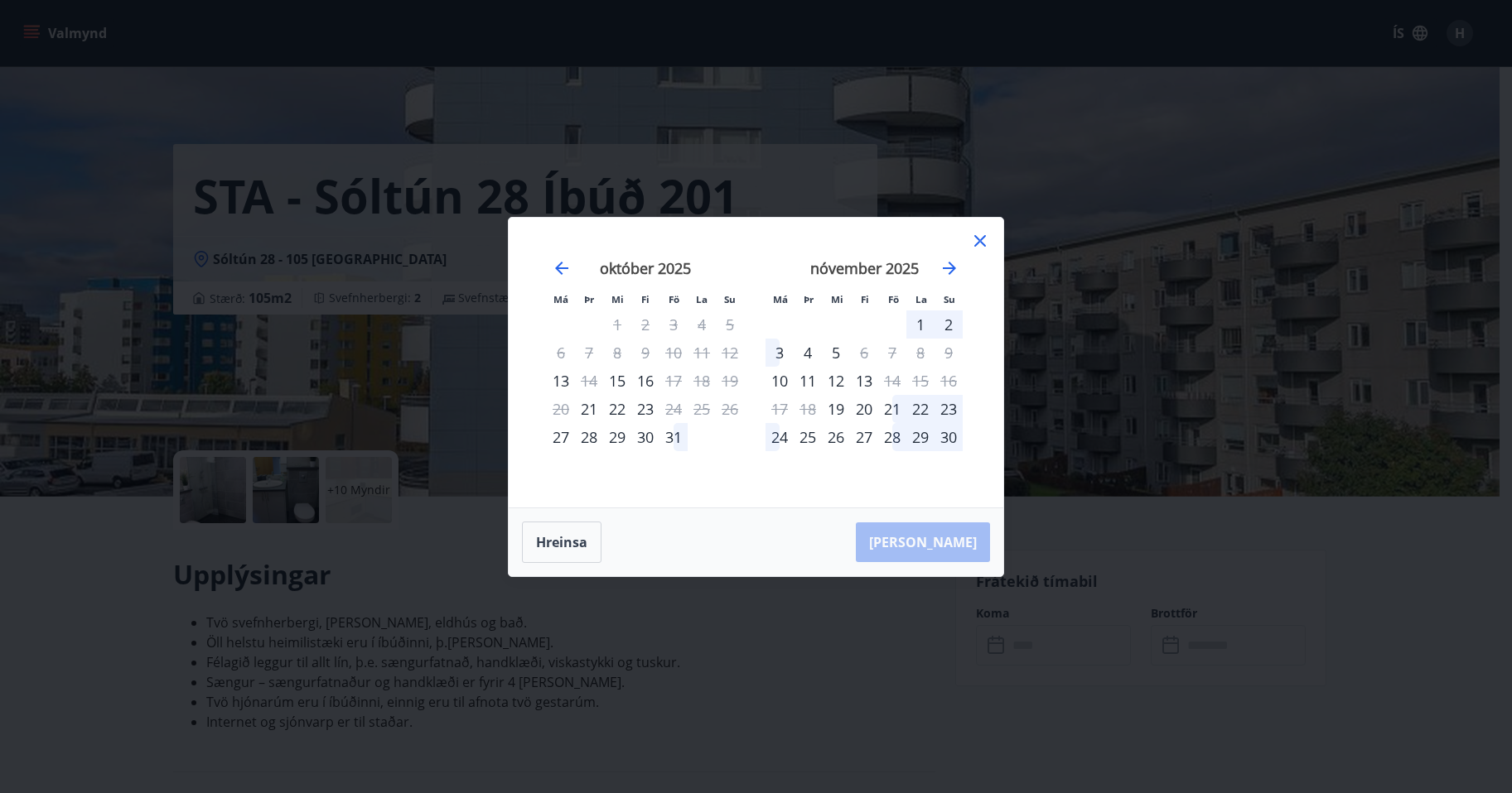
click at [982, 241] on icon at bounding box center [979, 241] width 20 height 20
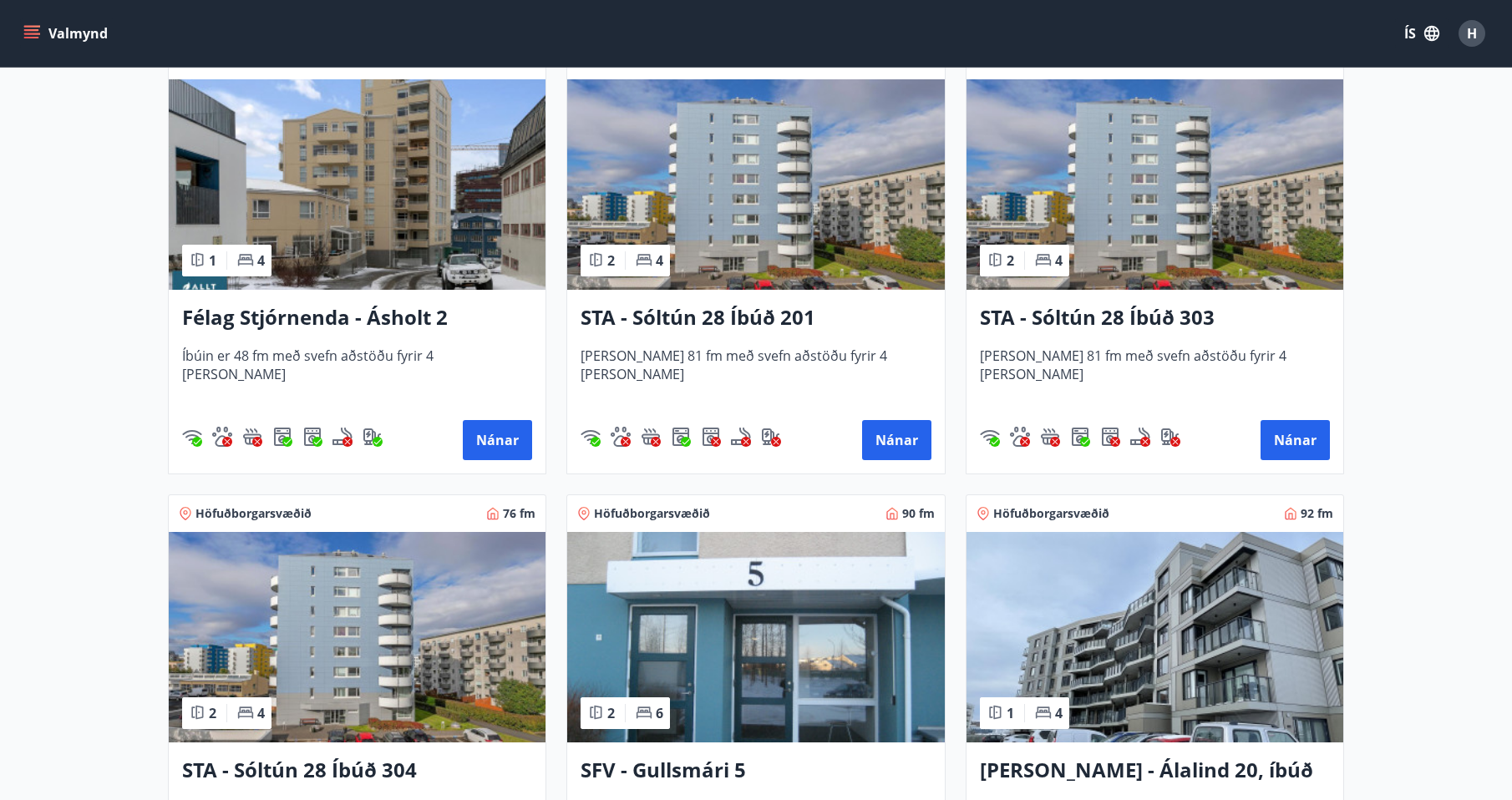
scroll to position [1670, 0]
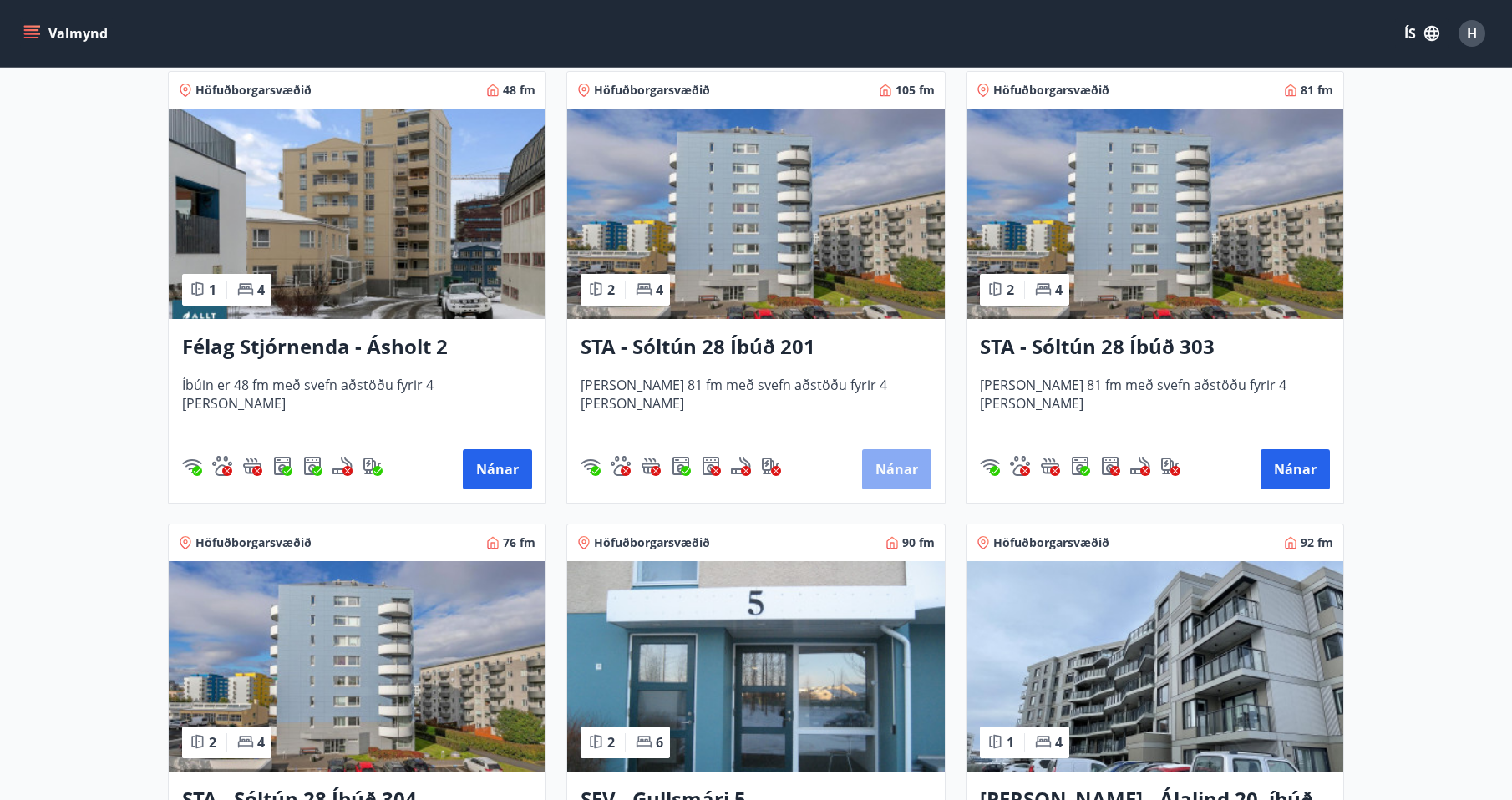
click at [893, 468] on button "Nánar" at bounding box center [897, 470] width 70 height 40
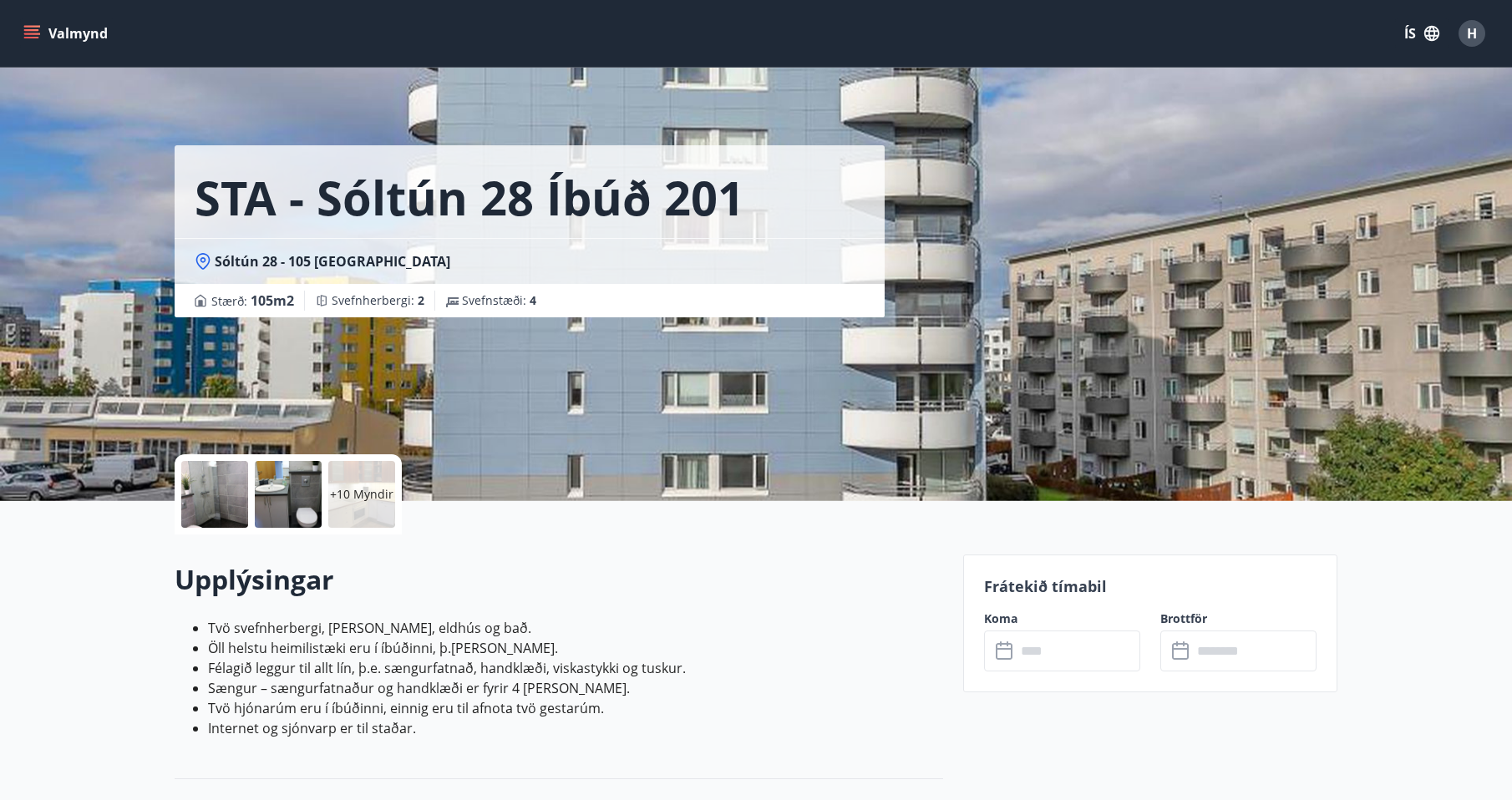
click at [1095, 651] on input "text" at bounding box center [1079, 650] width 125 height 41
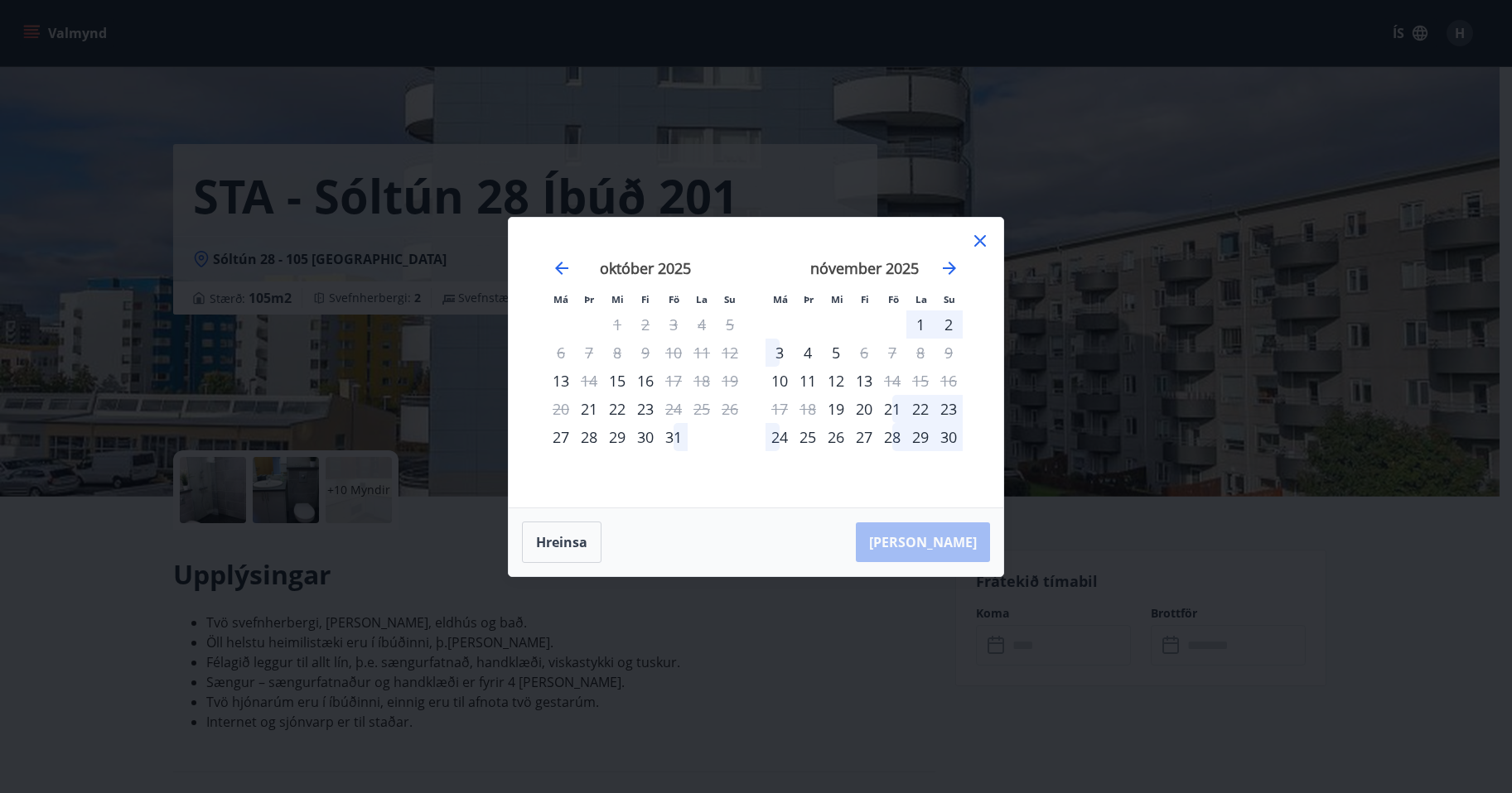
click at [979, 240] on icon at bounding box center [979, 241] width 11 height 11
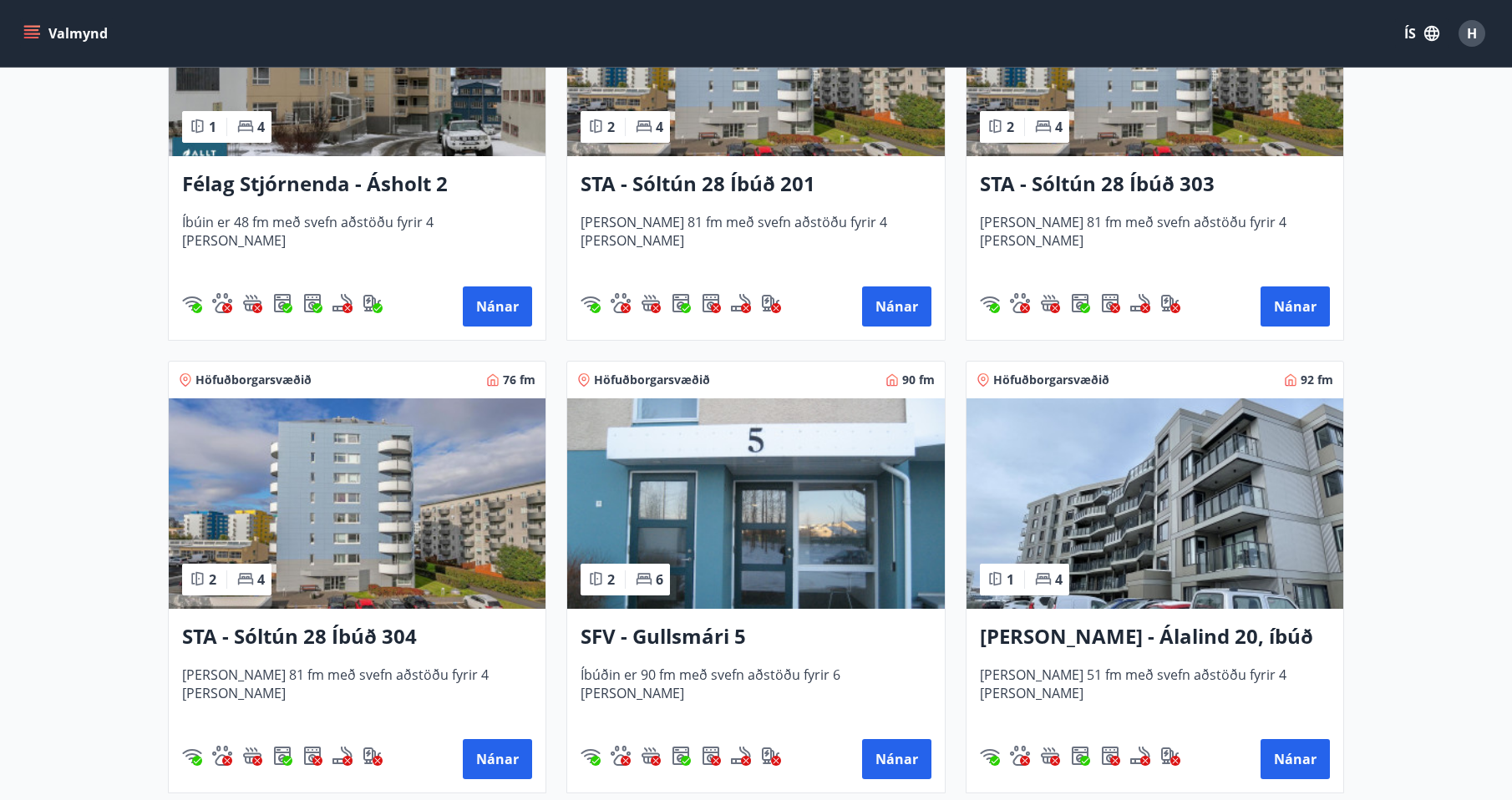
scroll to position [1838, 0]
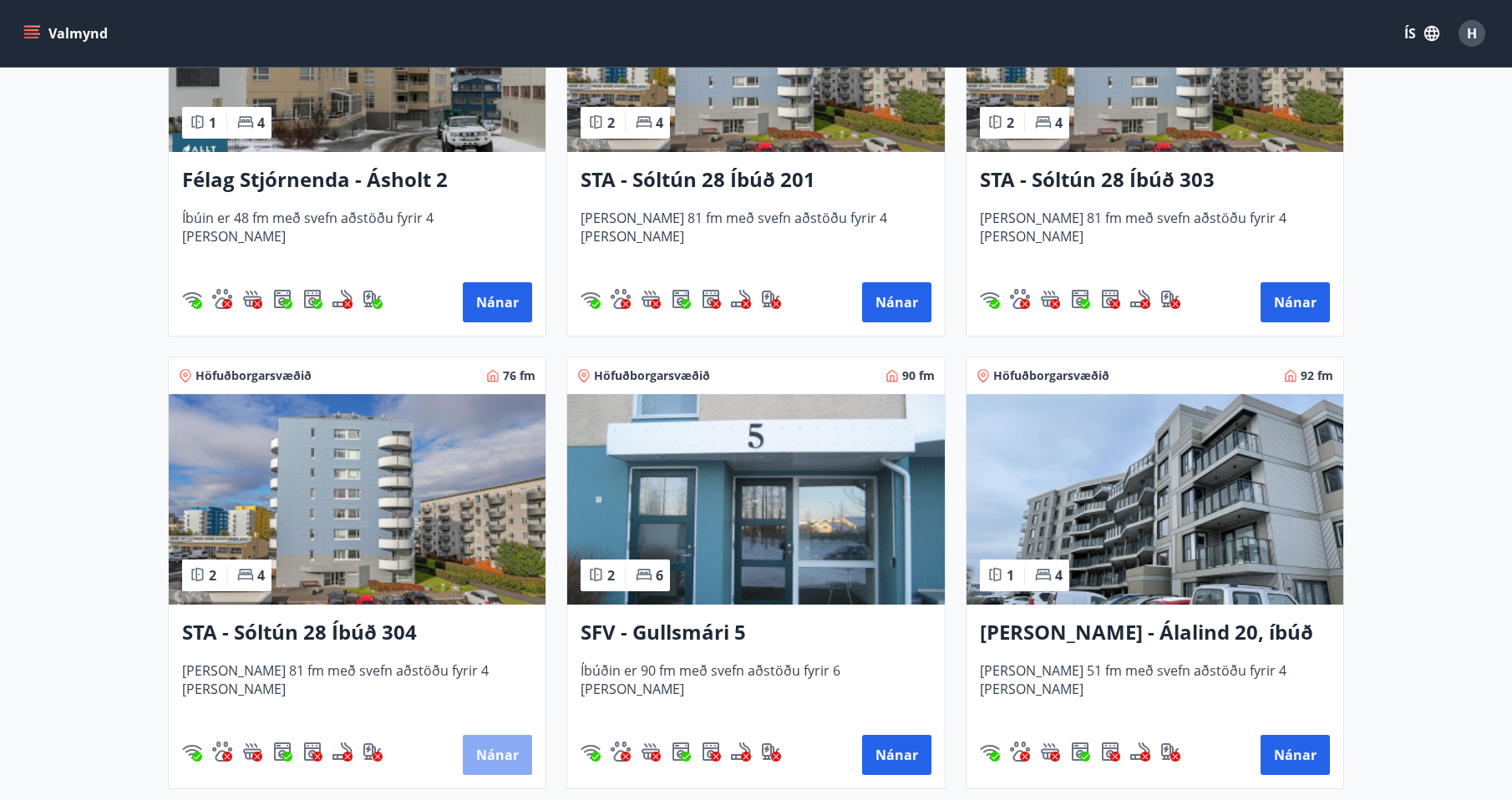
click at [486, 753] on button "Nánar" at bounding box center [497, 755] width 70 height 40
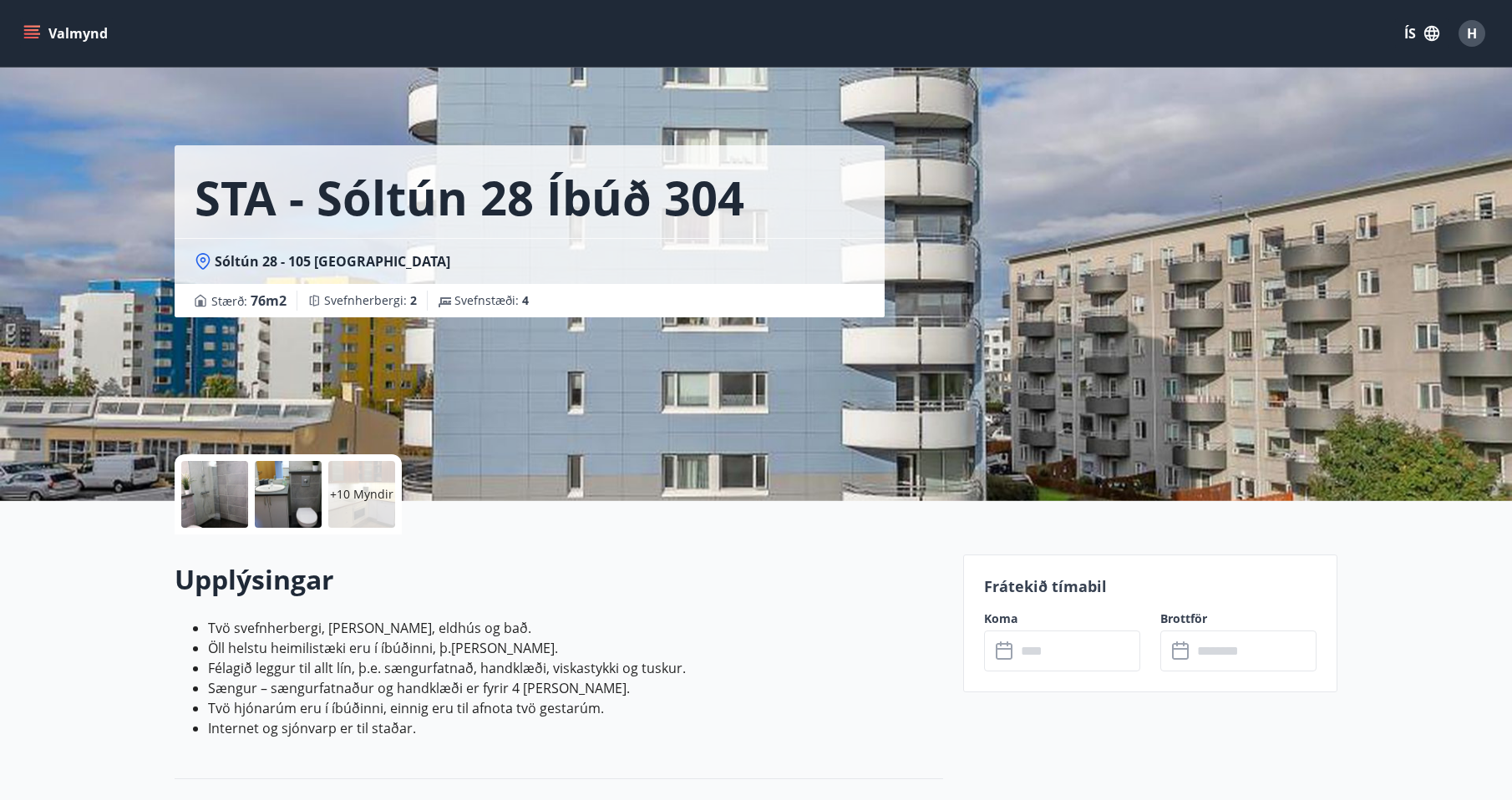
click at [1077, 649] on input "text" at bounding box center [1079, 650] width 125 height 41
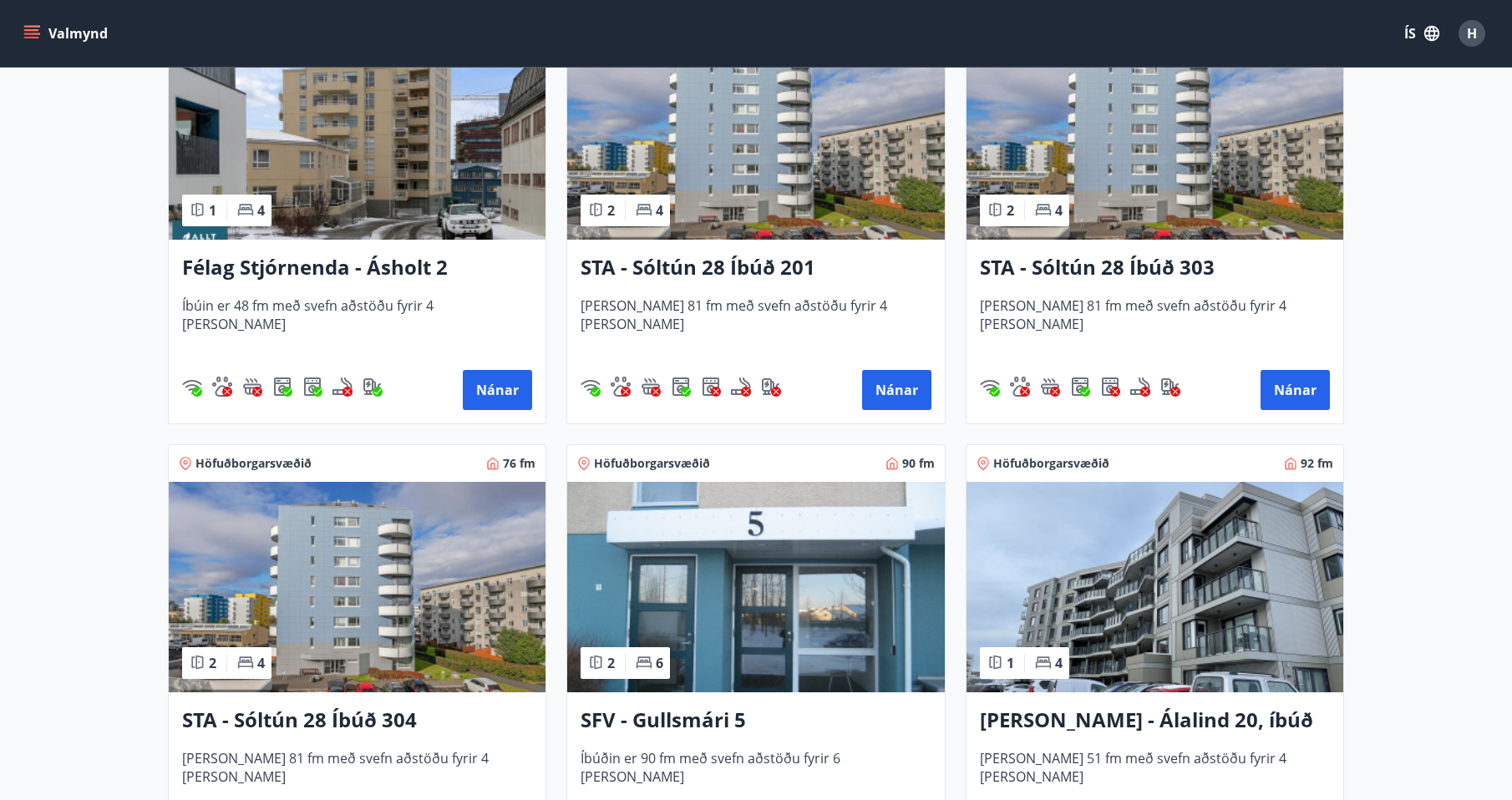
scroll to position [1554, 0]
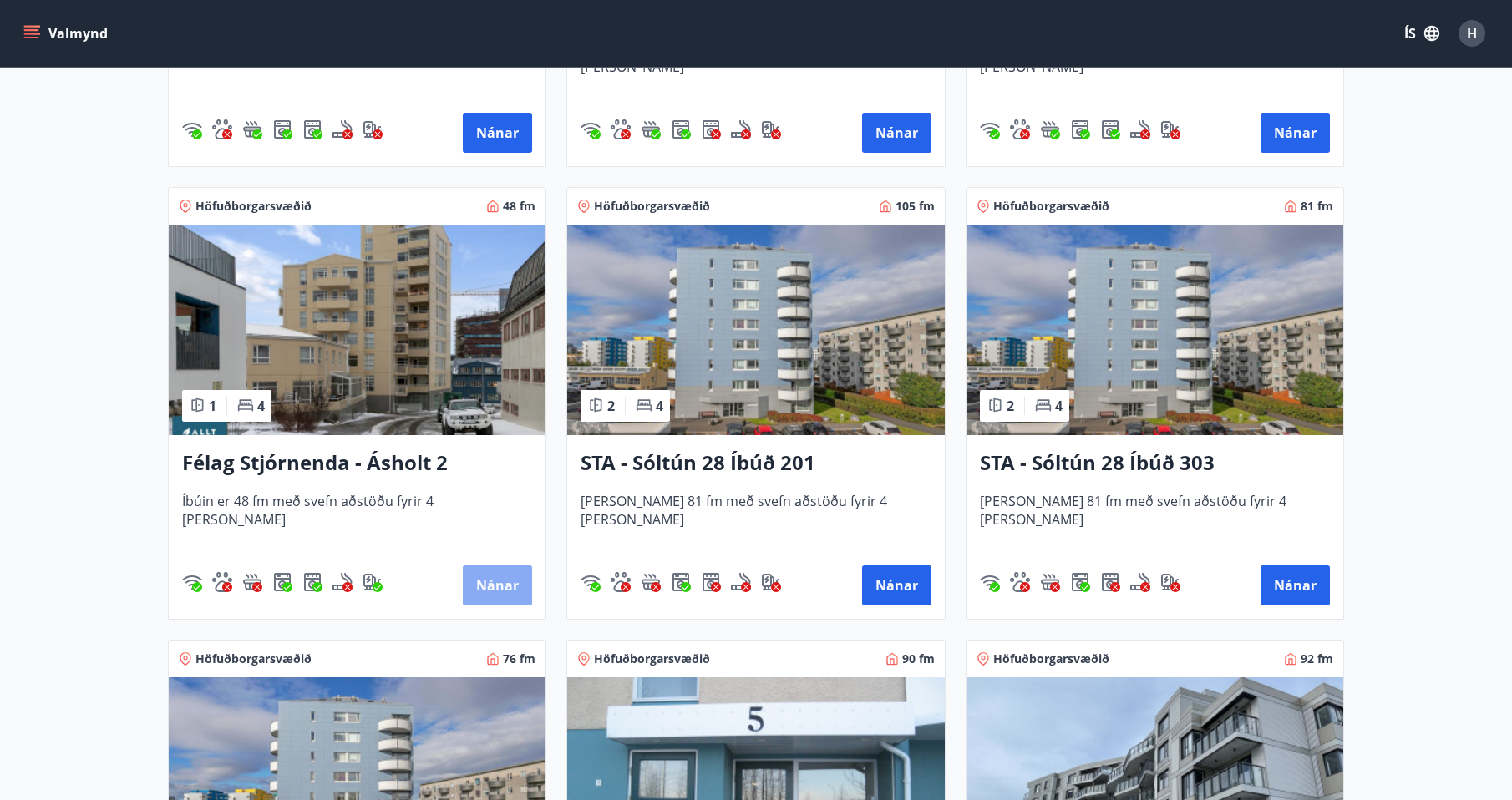
click at [495, 587] on button "Nánar" at bounding box center [497, 586] width 70 height 40
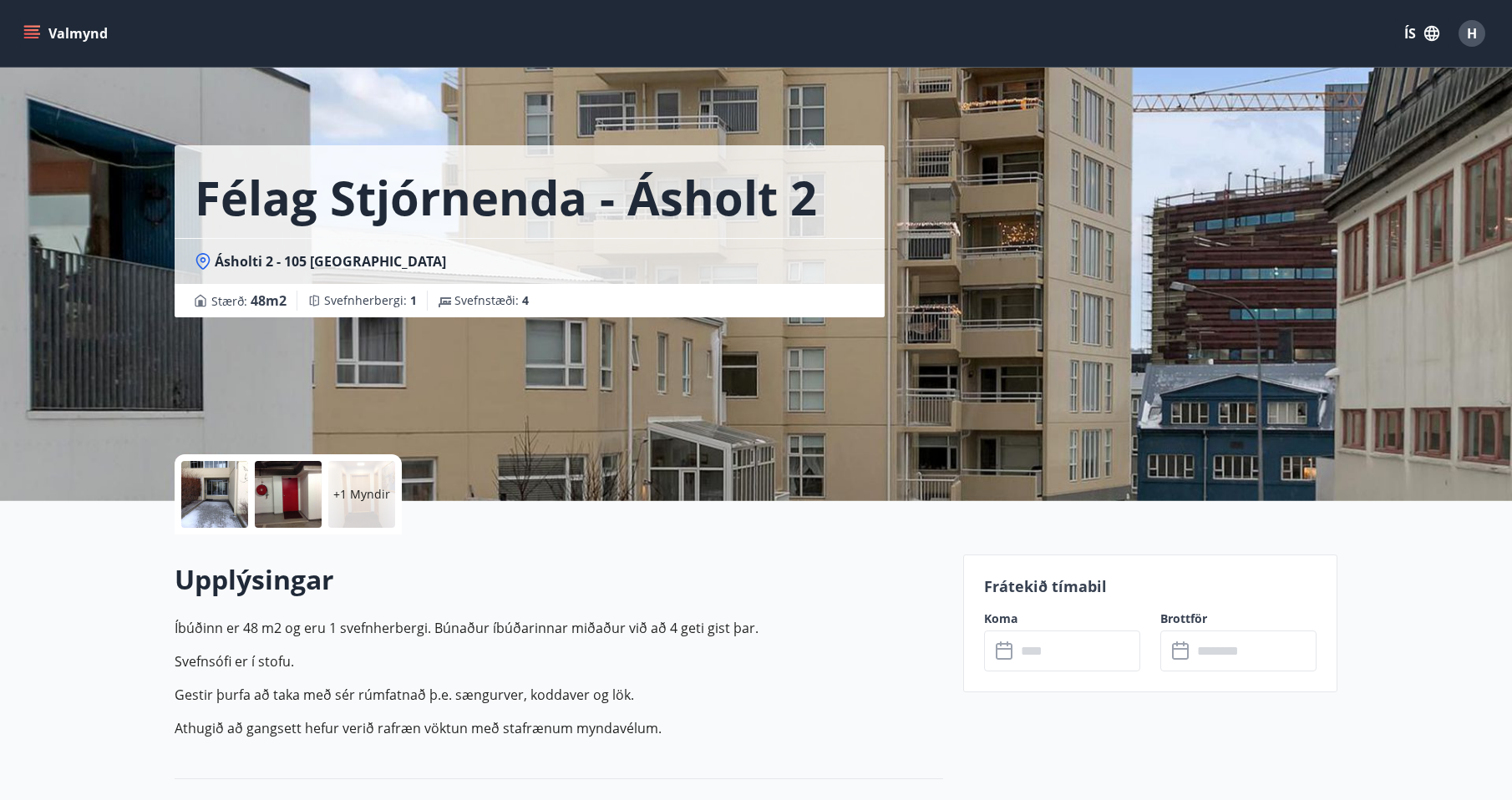
click at [1077, 649] on input "text" at bounding box center [1079, 650] width 125 height 41
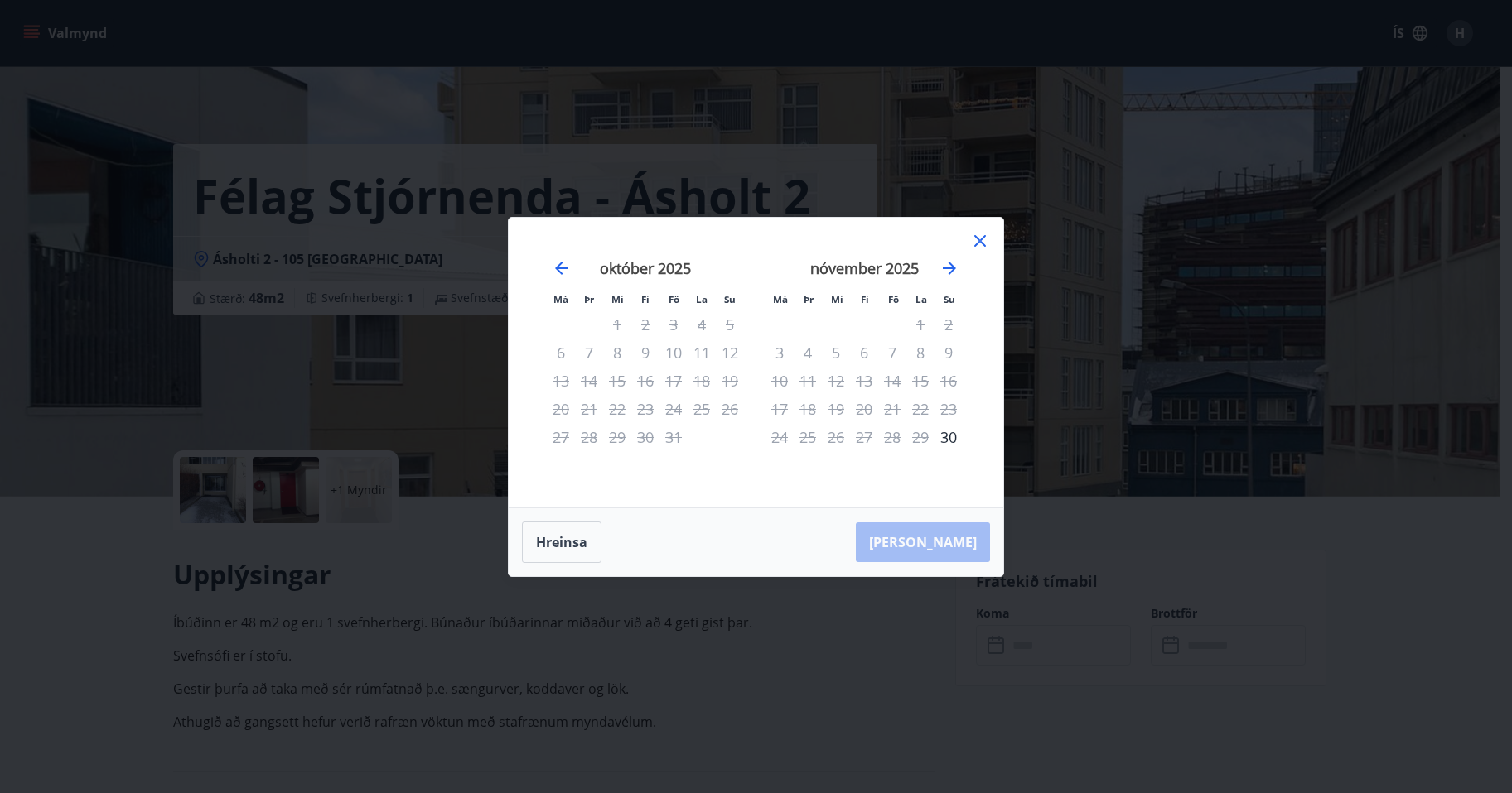
click at [985, 236] on icon at bounding box center [979, 241] width 11 height 11
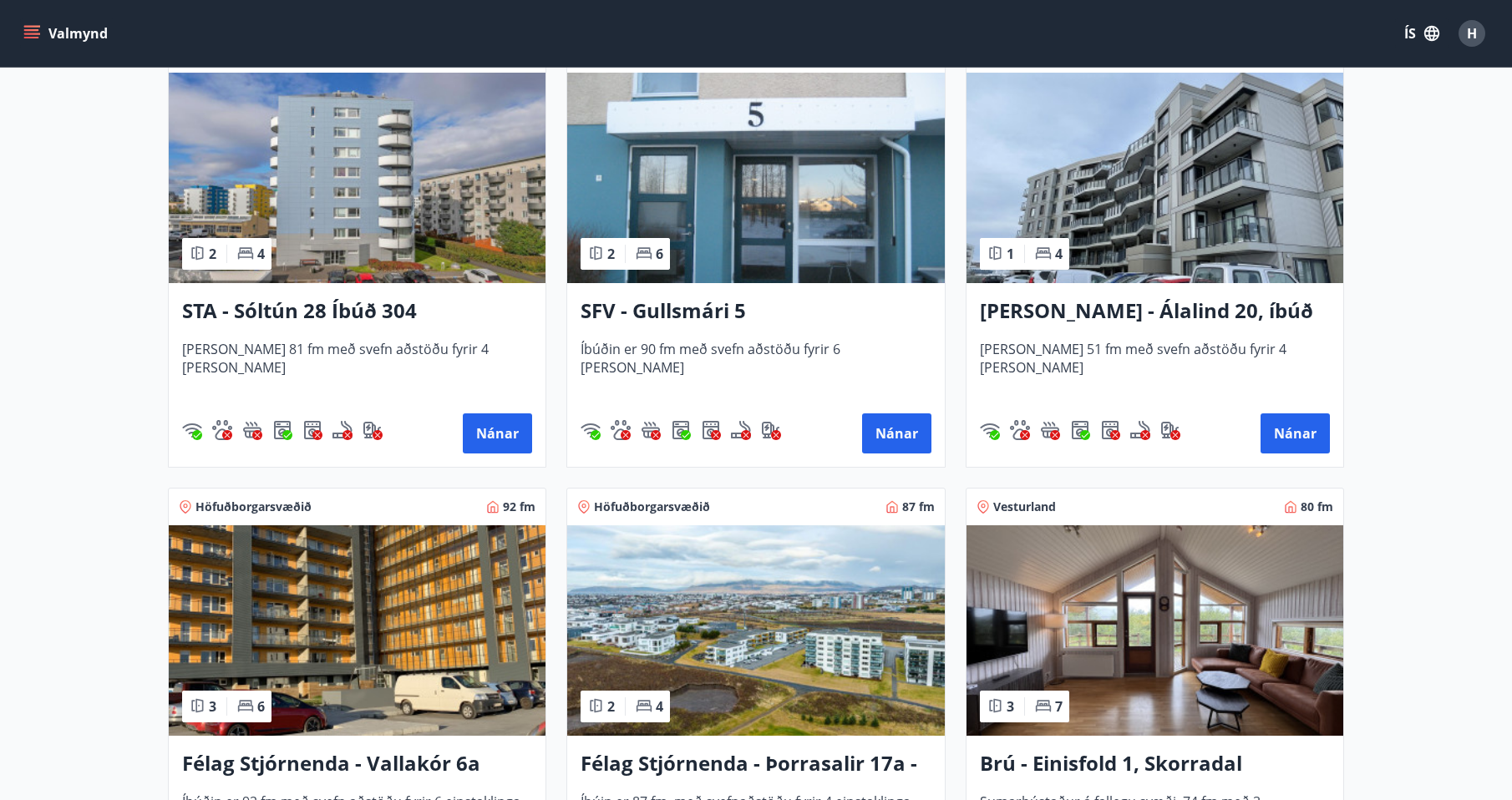
scroll to position [2171, 0]
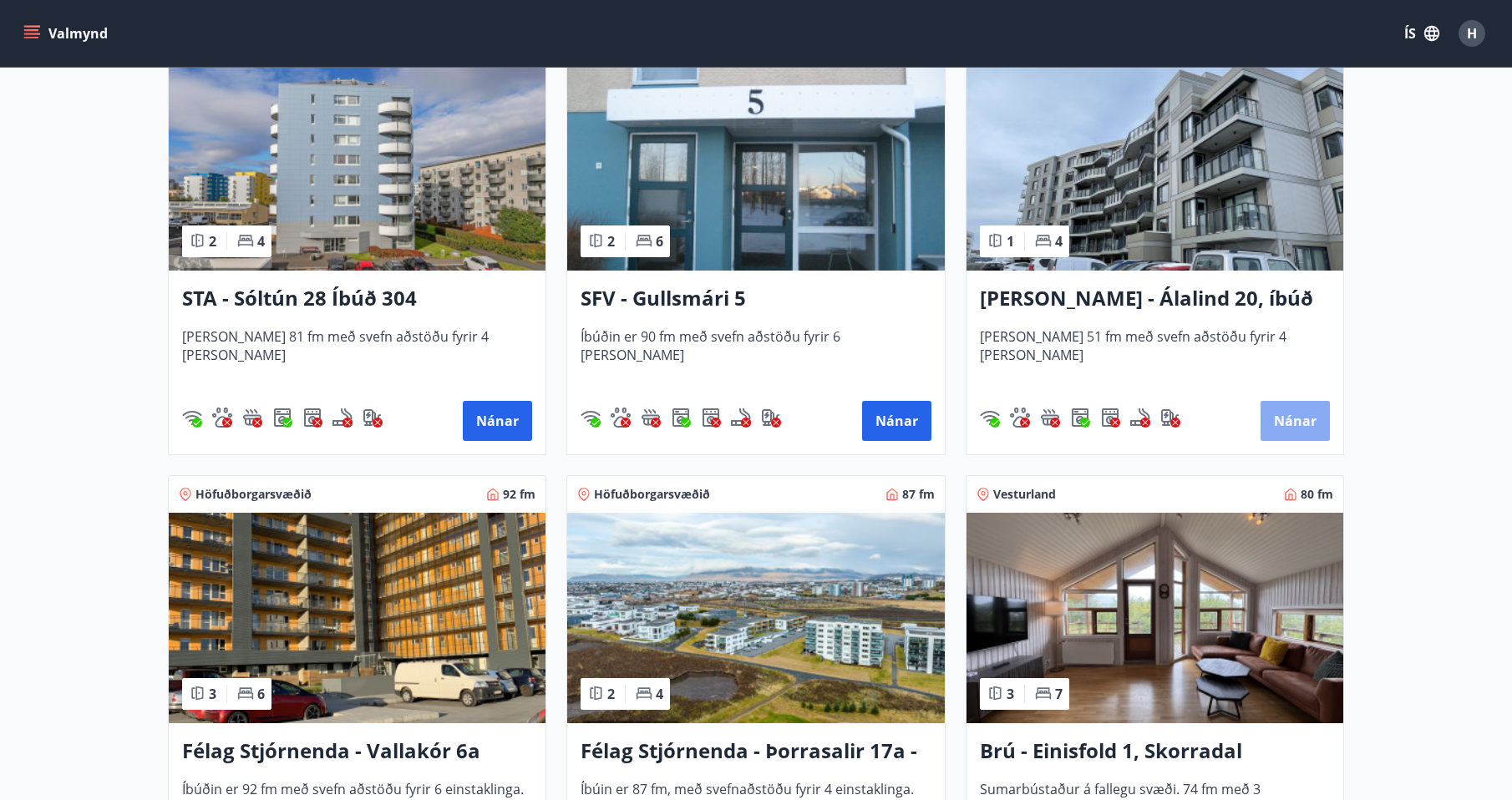
click at [1311, 425] on button "Nánar" at bounding box center [1295, 421] width 70 height 40
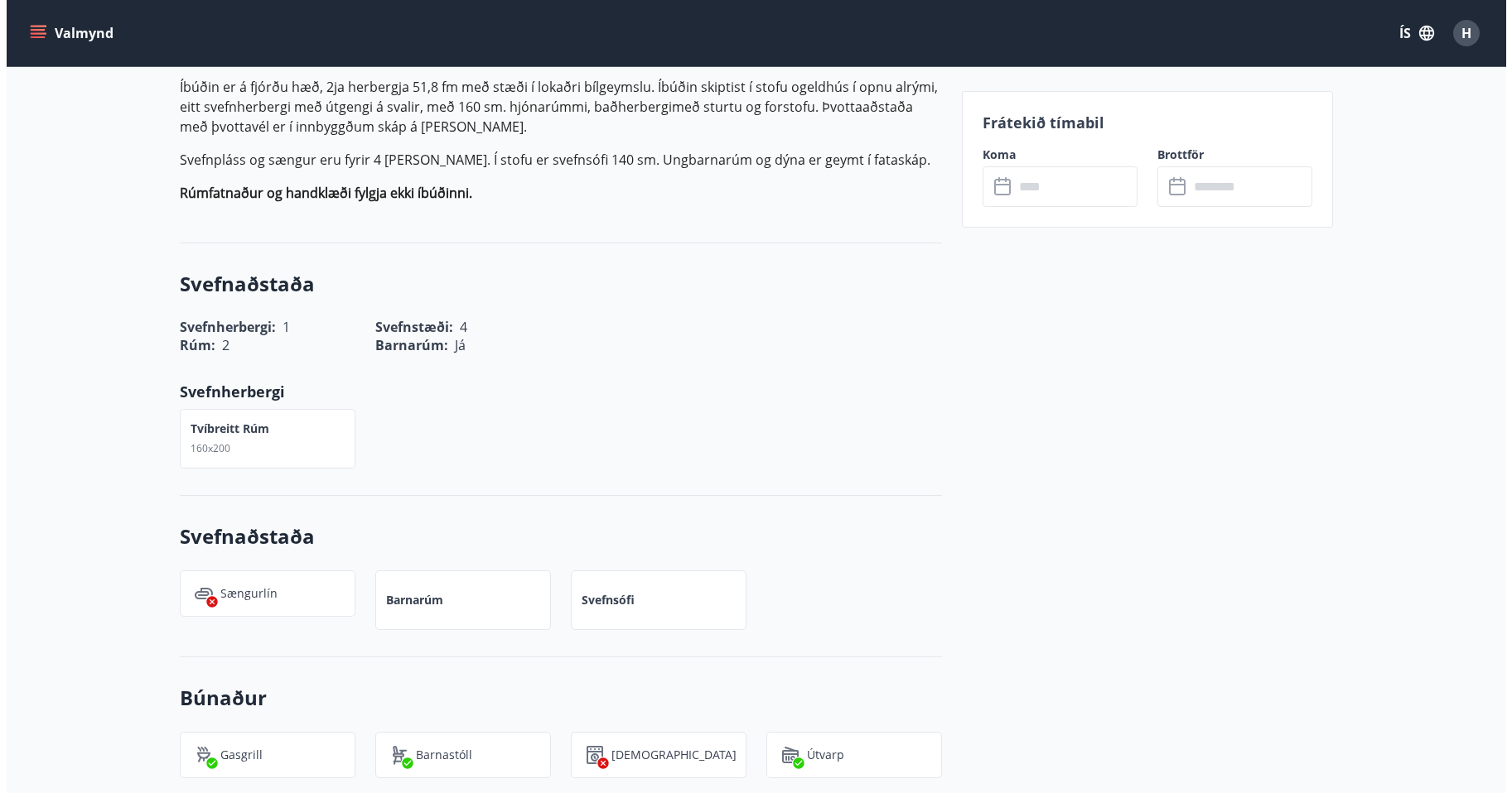
scroll to position [248, 0]
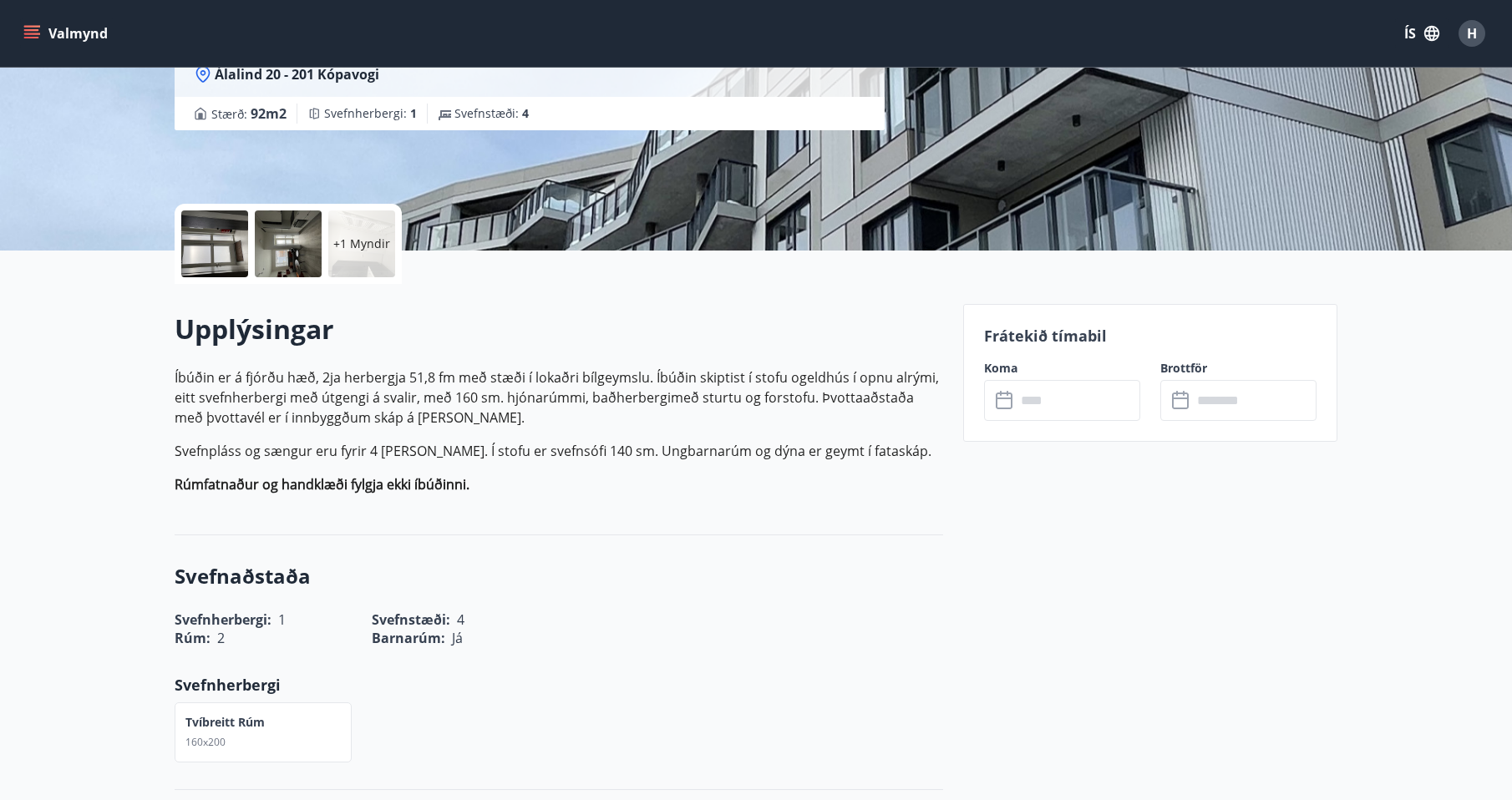
click at [1091, 409] on input "text" at bounding box center [1079, 400] width 125 height 41
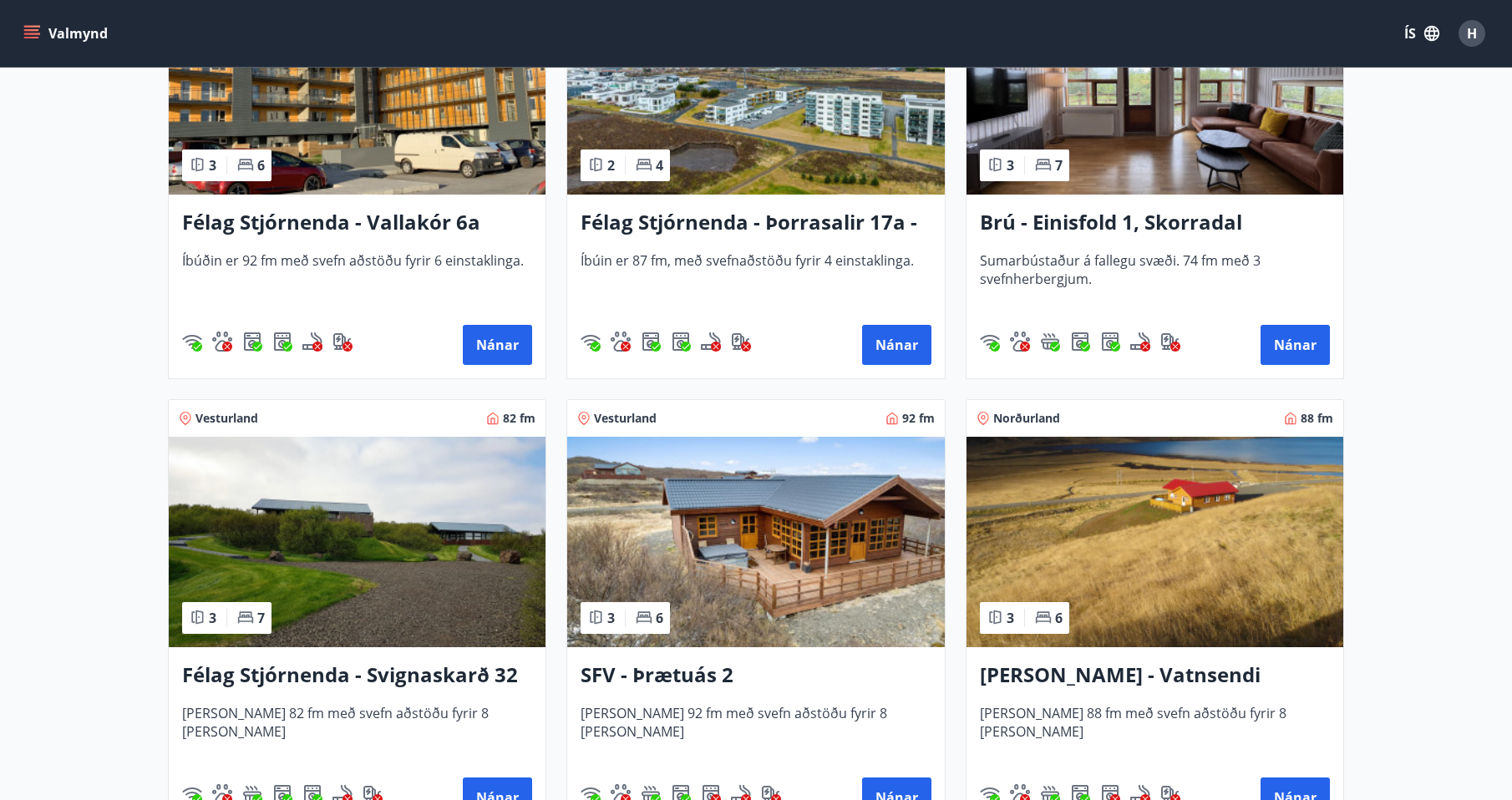
scroll to position [2759, 0]
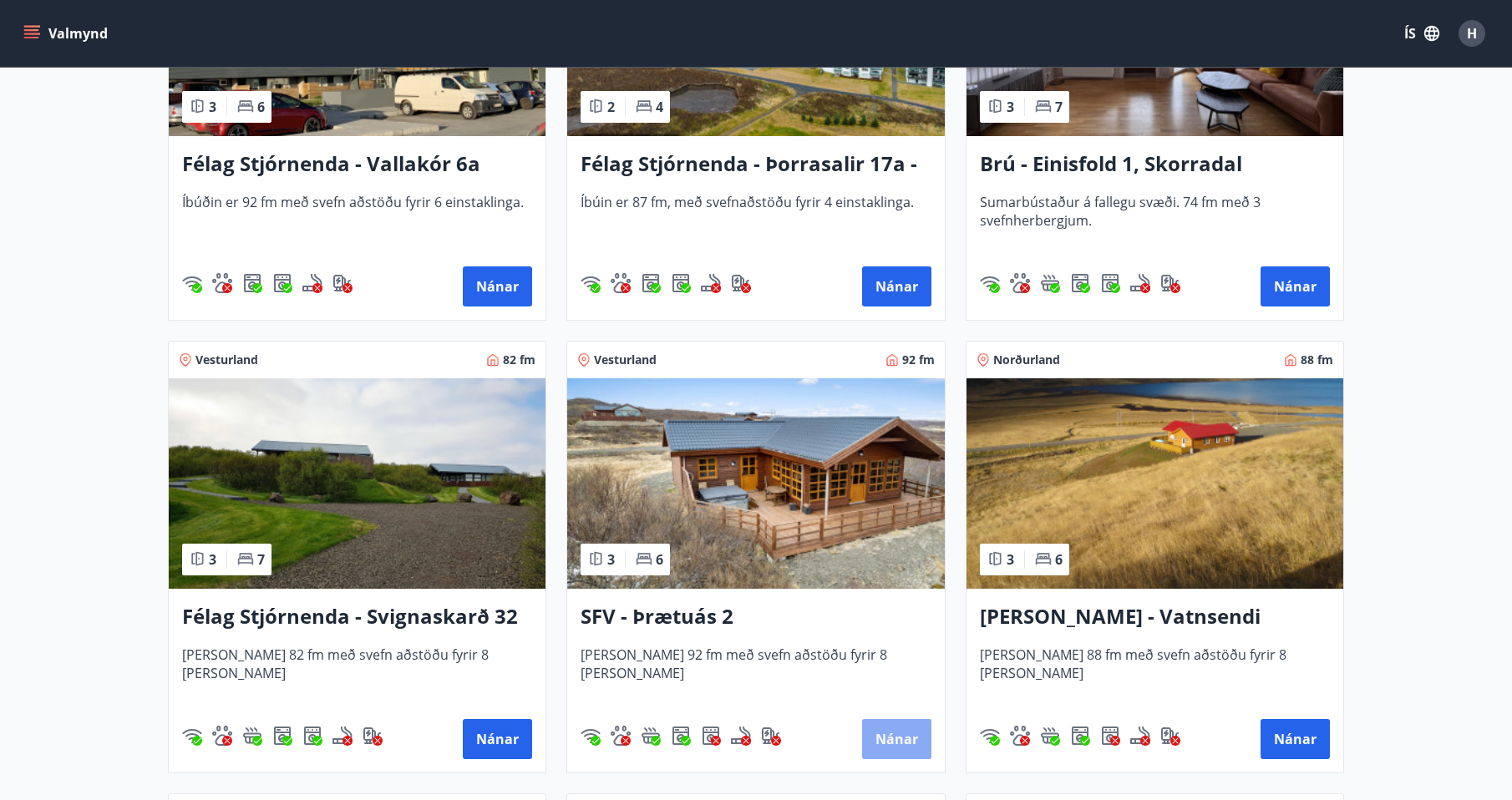
click at [900, 739] on button "Nánar" at bounding box center [897, 739] width 70 height 40
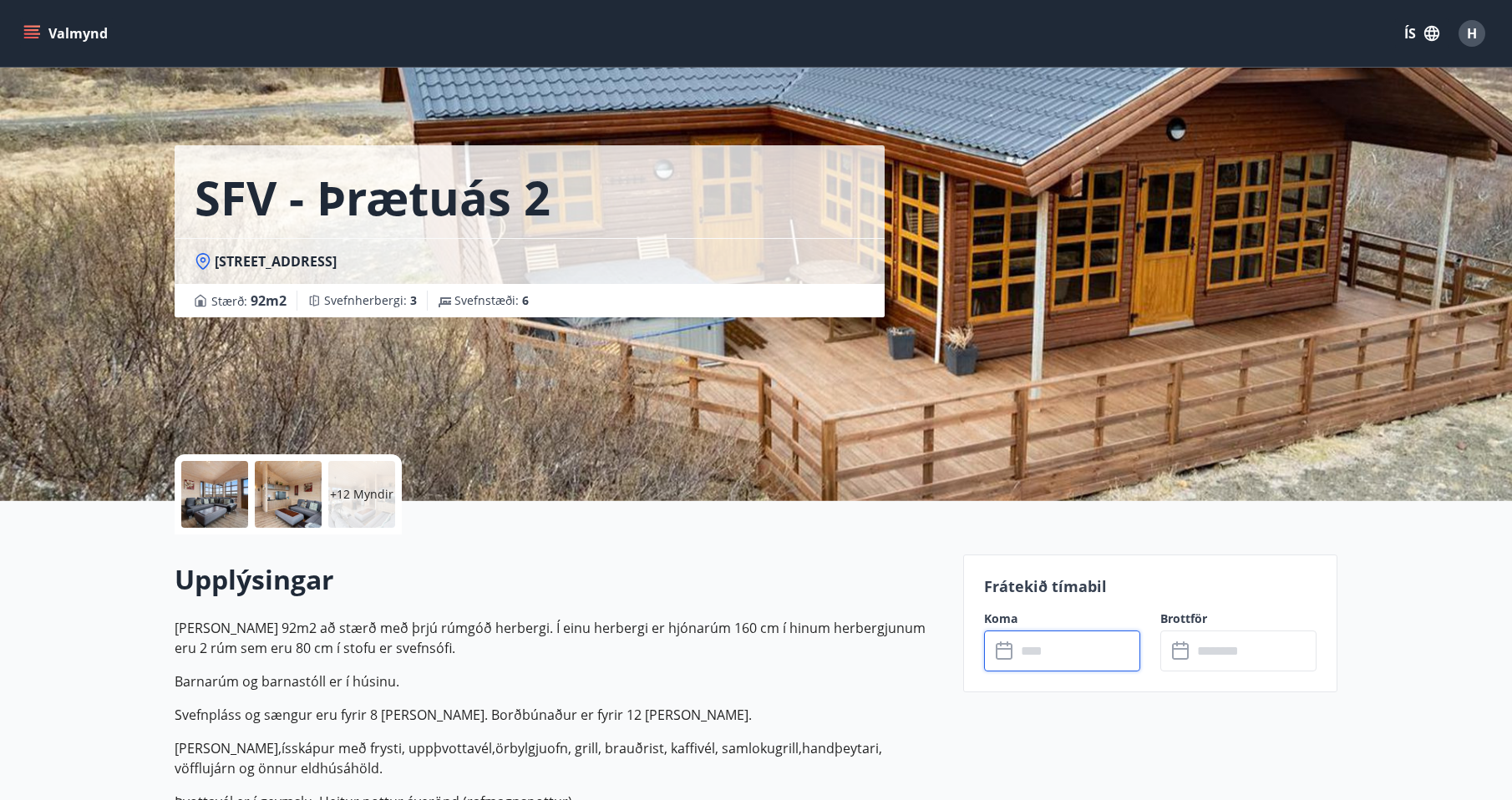
click at [1082, 643] on input "text" at bounding box center [1079, 650] width 125 height 41
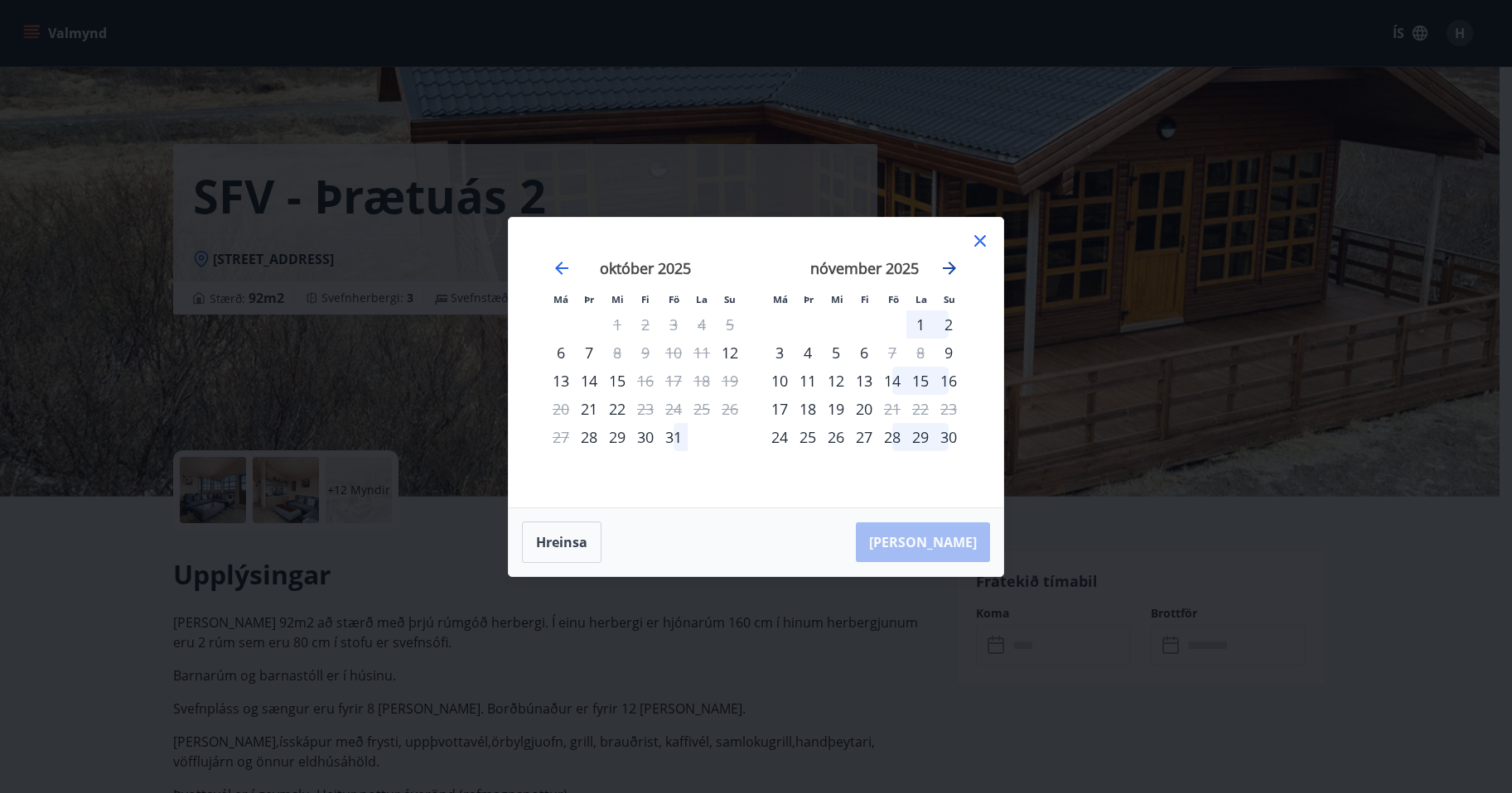
click at [951, 266] on icon "Move forward to switch to the next month." at bounding box center [949, 268] width 20 height 20
